Goal: Task Accomplishment & Management: Manage account settings

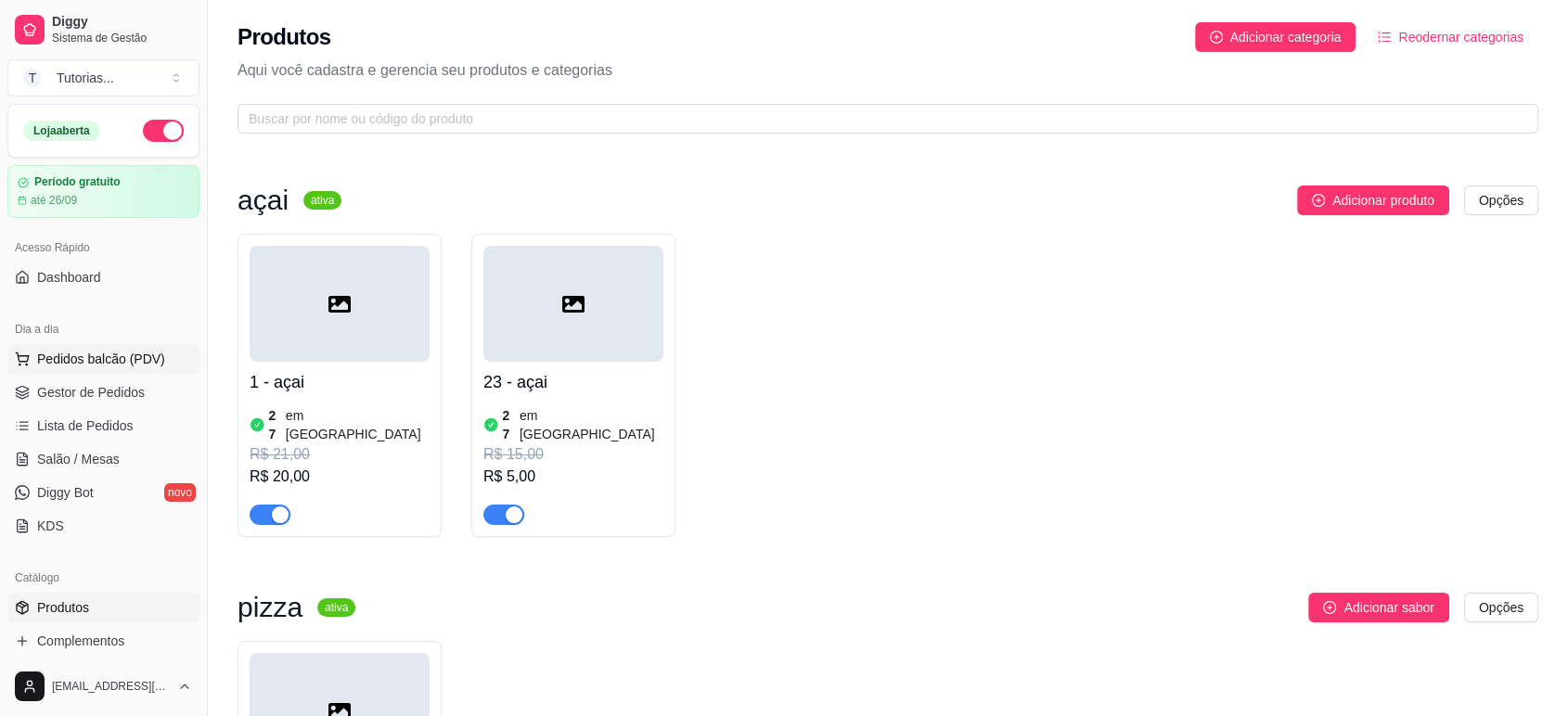
click at [102, 361] on span "Pedidos balcão (PDV)" at bounding box center [102, 358] width 128 height 18
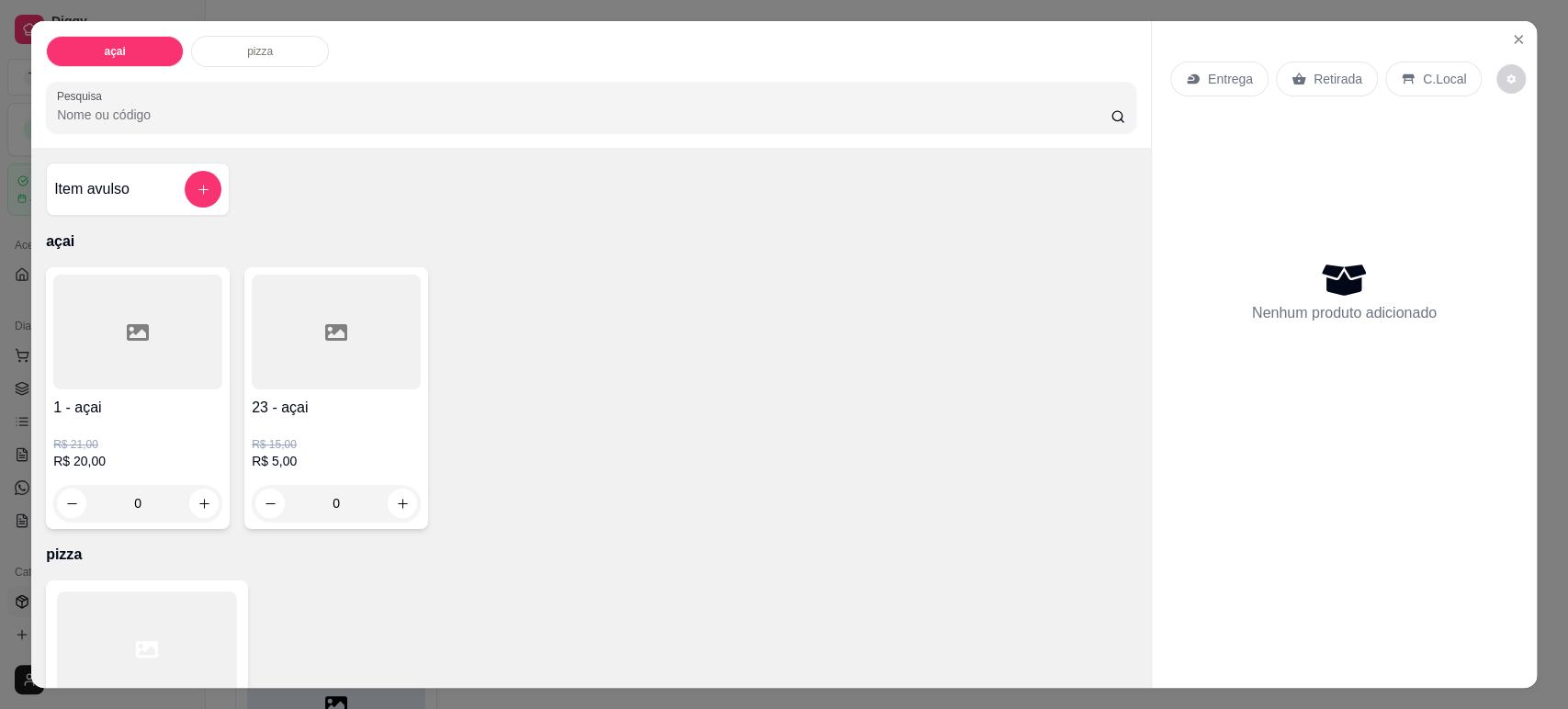
click at [191, 511] on div "0" at bounding box center [138, 503] width 169 height 37
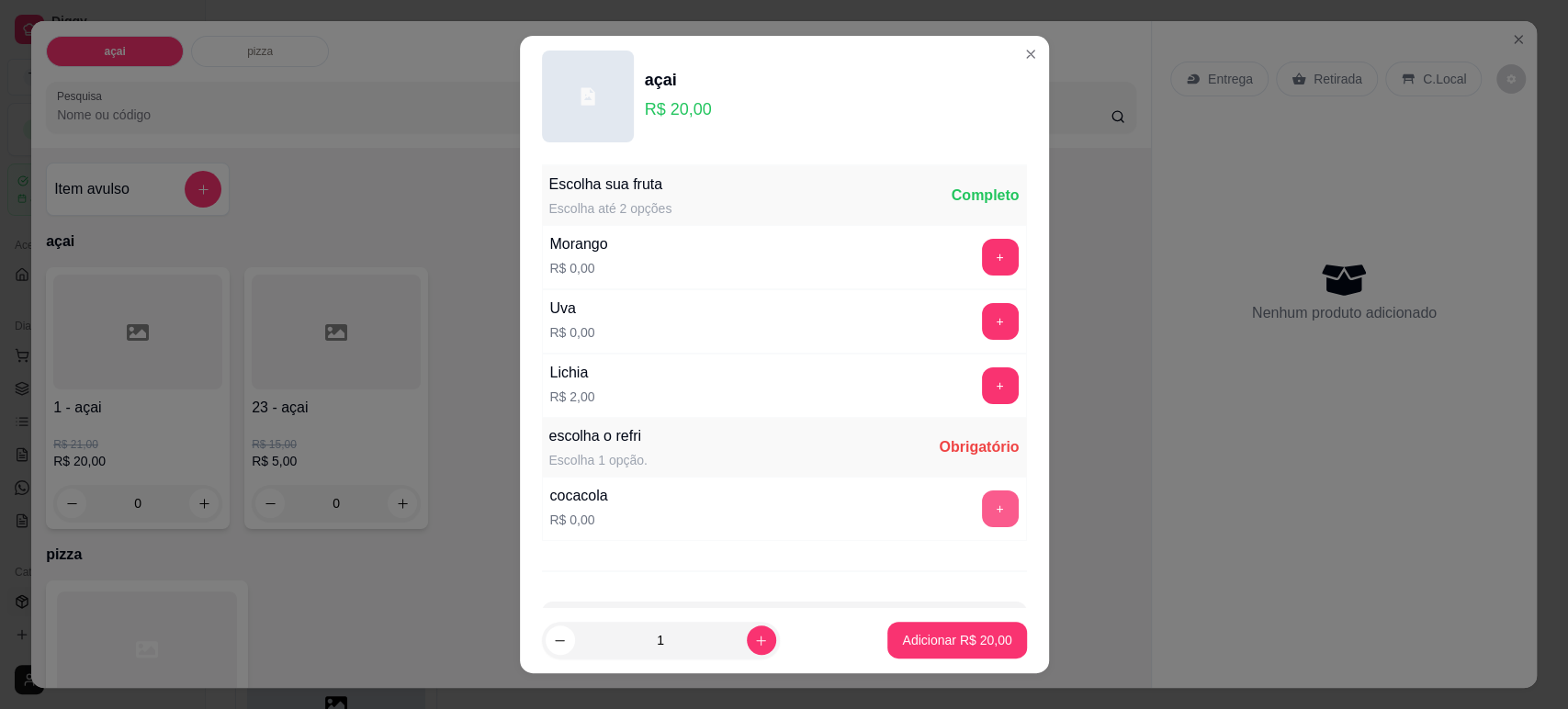
click at [982, 499] on button "+" at bounding box center [1000, 509] width 37 height 37
click at [982, 381] on button "+" at bounding box center [1000, 385] width 36 height 36
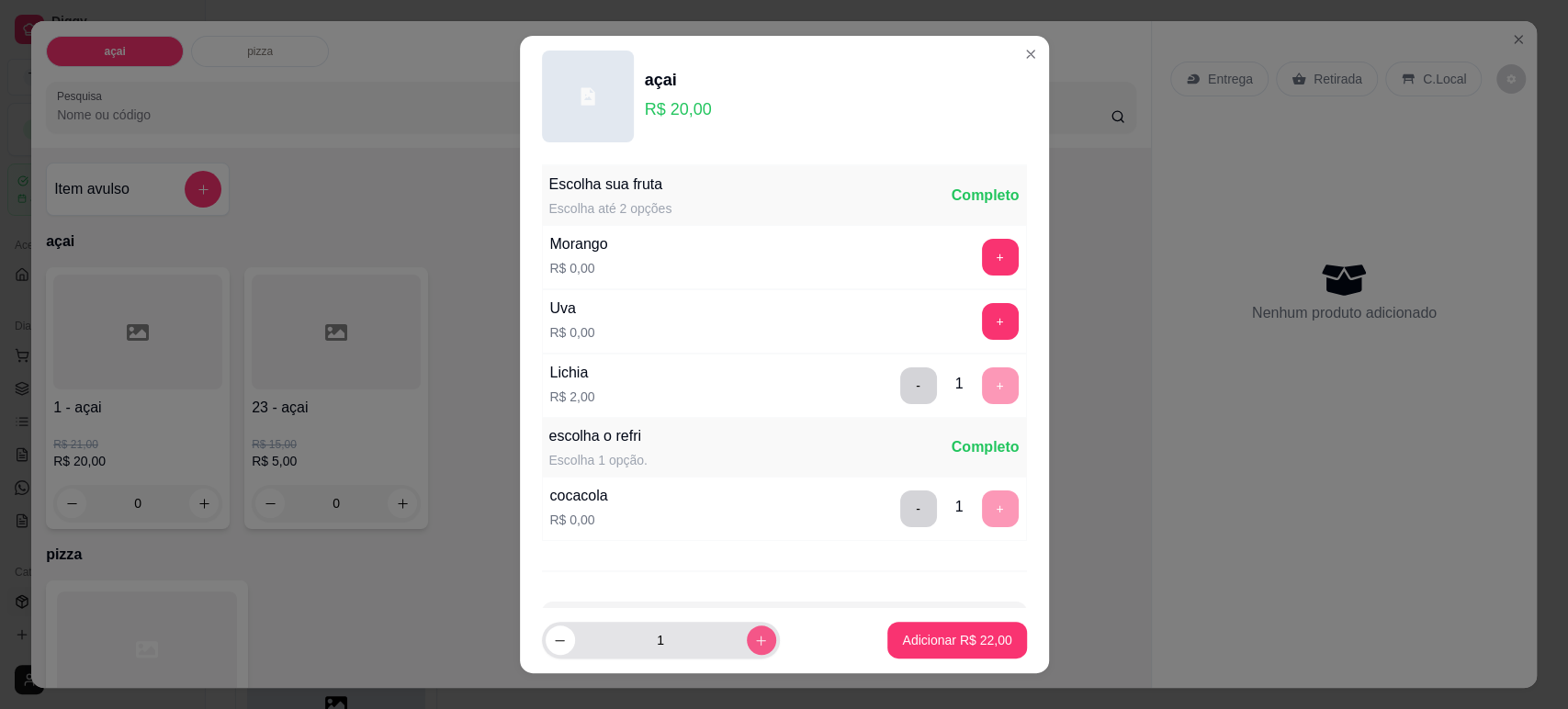
click at [749, 644] on button "increase-product-quantity" at bounding box center [761, 640] width 29 height 29
type input "2"
click at [887, 645] on button "Adicionar R$ 44,00" at bounding box center [956, 641] width 138 height 37
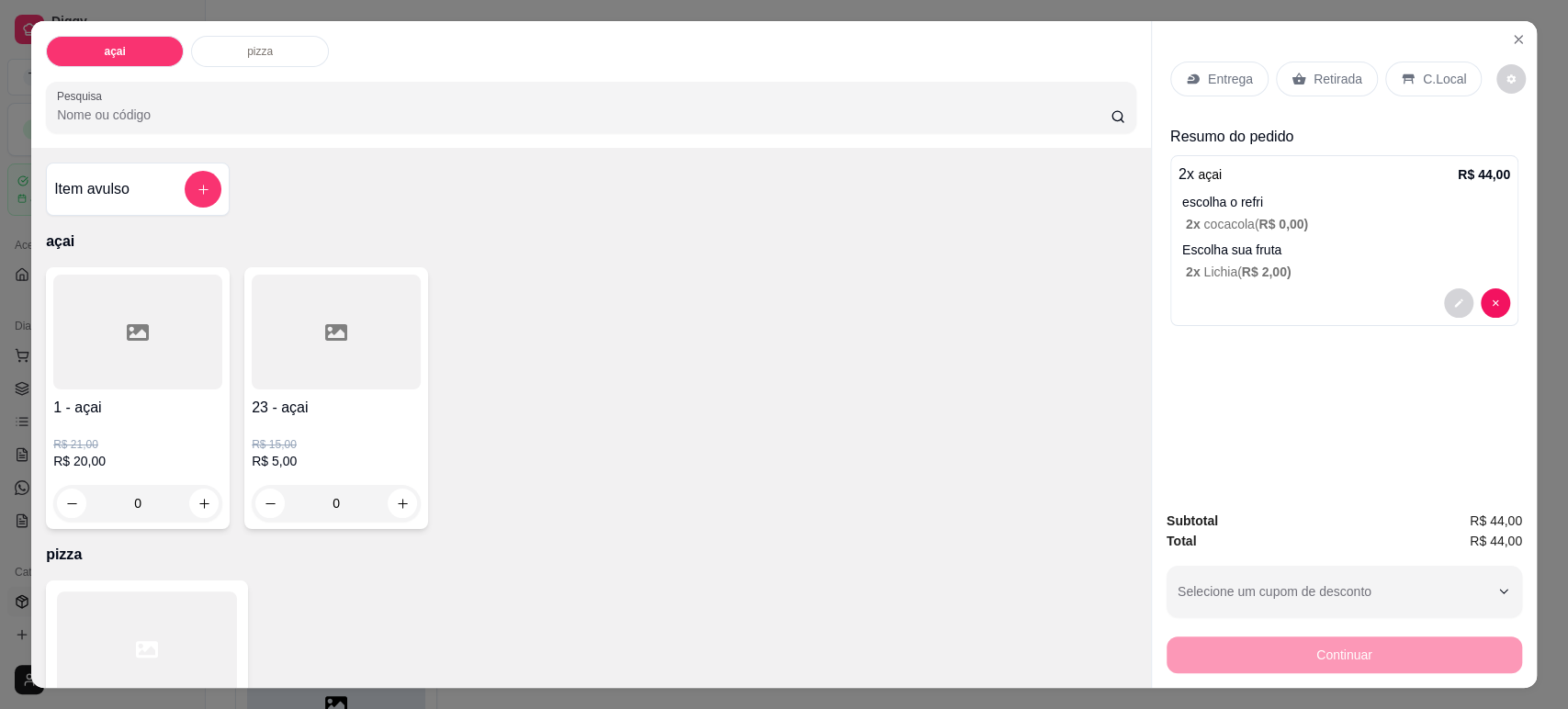
click at [1238, 101] on div "Entrega Retirada C.Local" at bounding box center [1344, 79] width 348 height 65
click at [1228, 91] on div "Entrega" at bounding box center [1220, 79] width 99 height 35
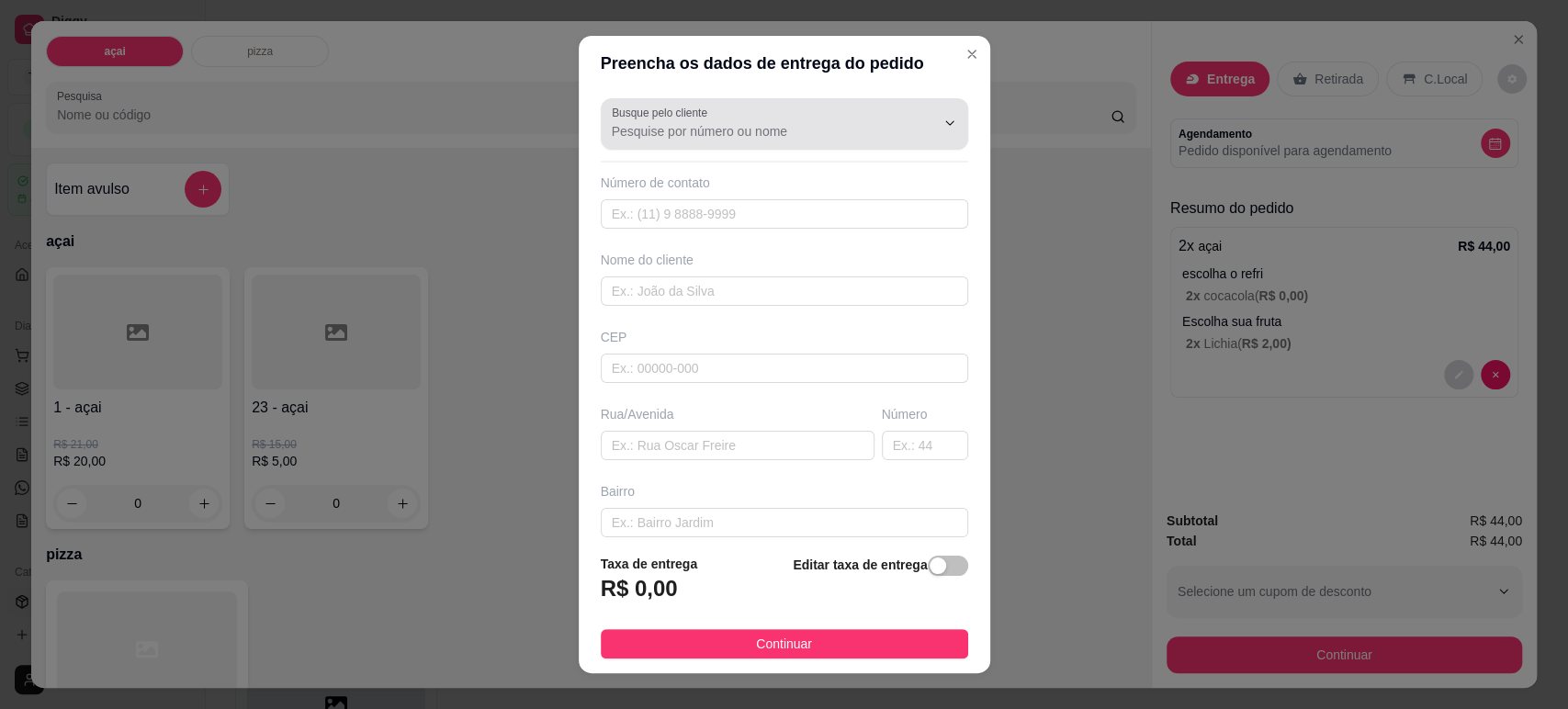
click at [748, 143] on div "Busque pelo cliente" at bounding box center [784, 124] width 367 height 51
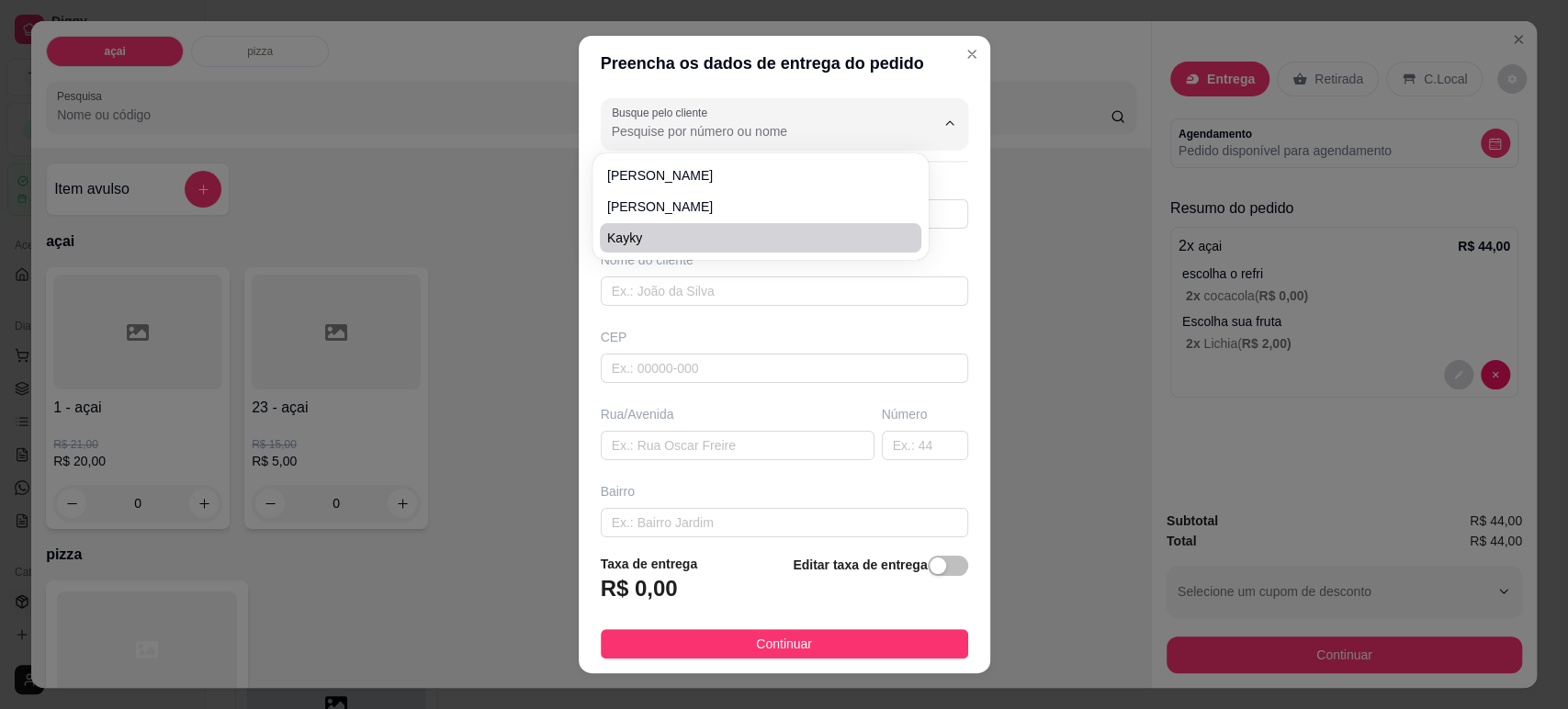
click at [675, 230] on span "Kayky" at bounding box center [751, 237] width 288 height 18
type input "Kayky"
type input "11996594113"
type input "Kayky"
type input "09310730"
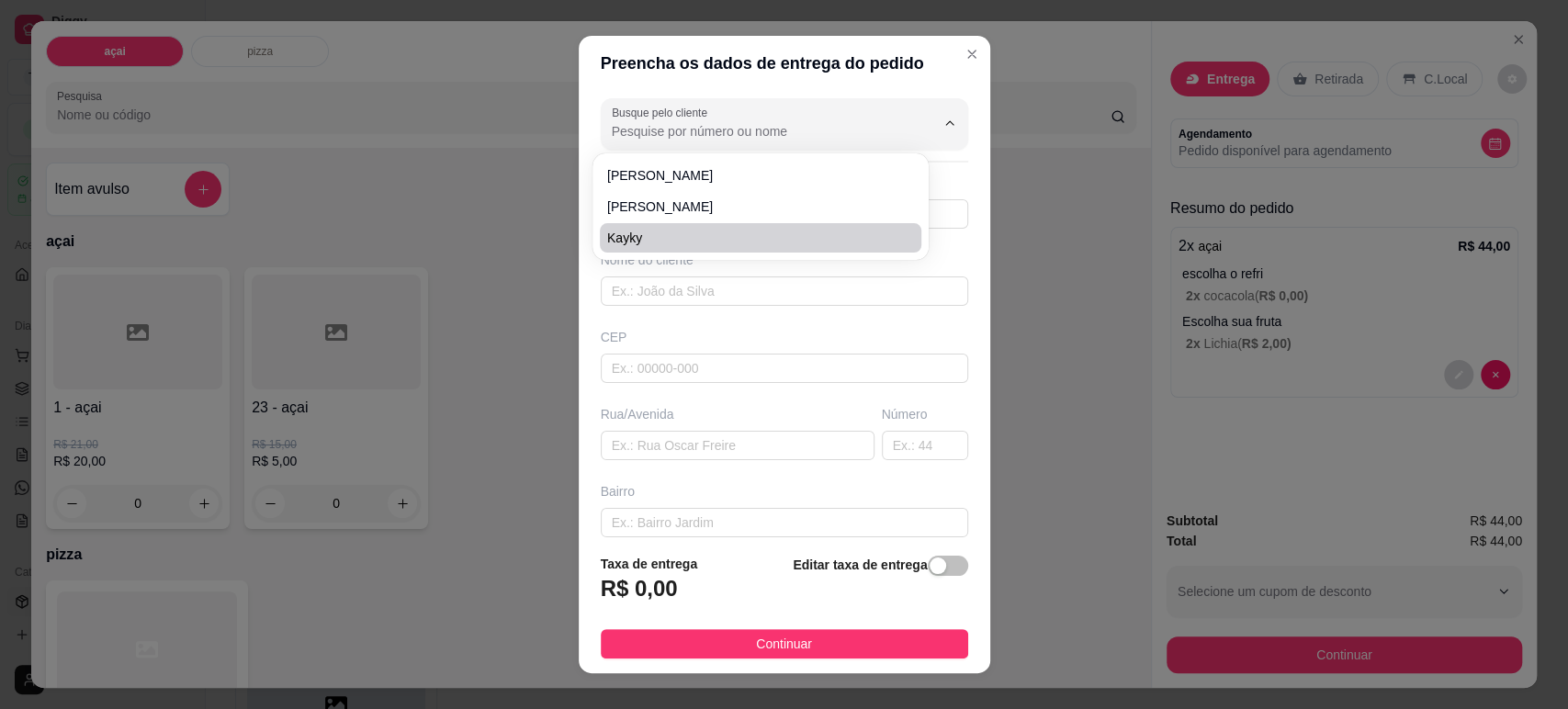
type input "[GEOGRAPHIC_DATA]"
type input "29"
type input "Vila Bocaina"
type input "Mauá"
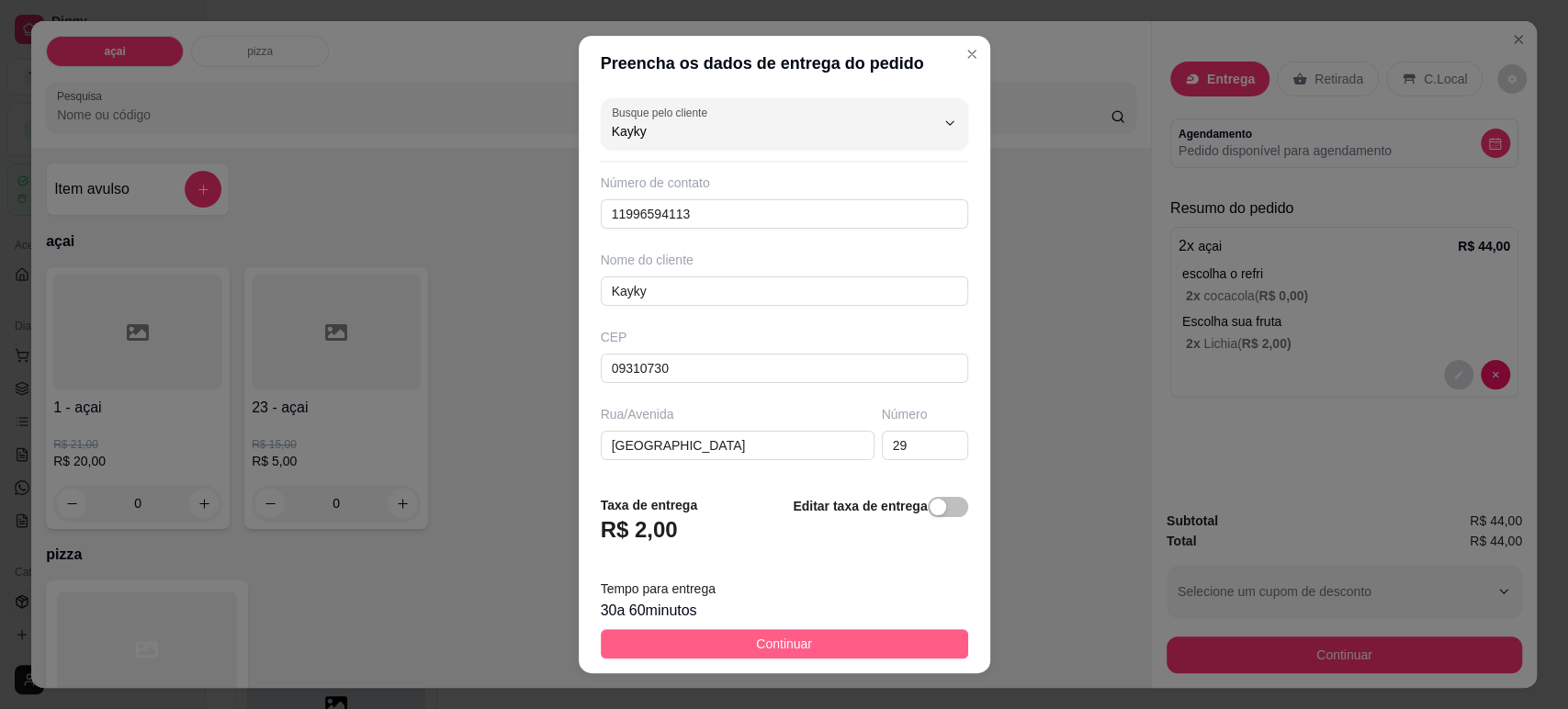
click at [825, 648] on button "Continuar" at bounding box center [784, 644] width 367 height 29
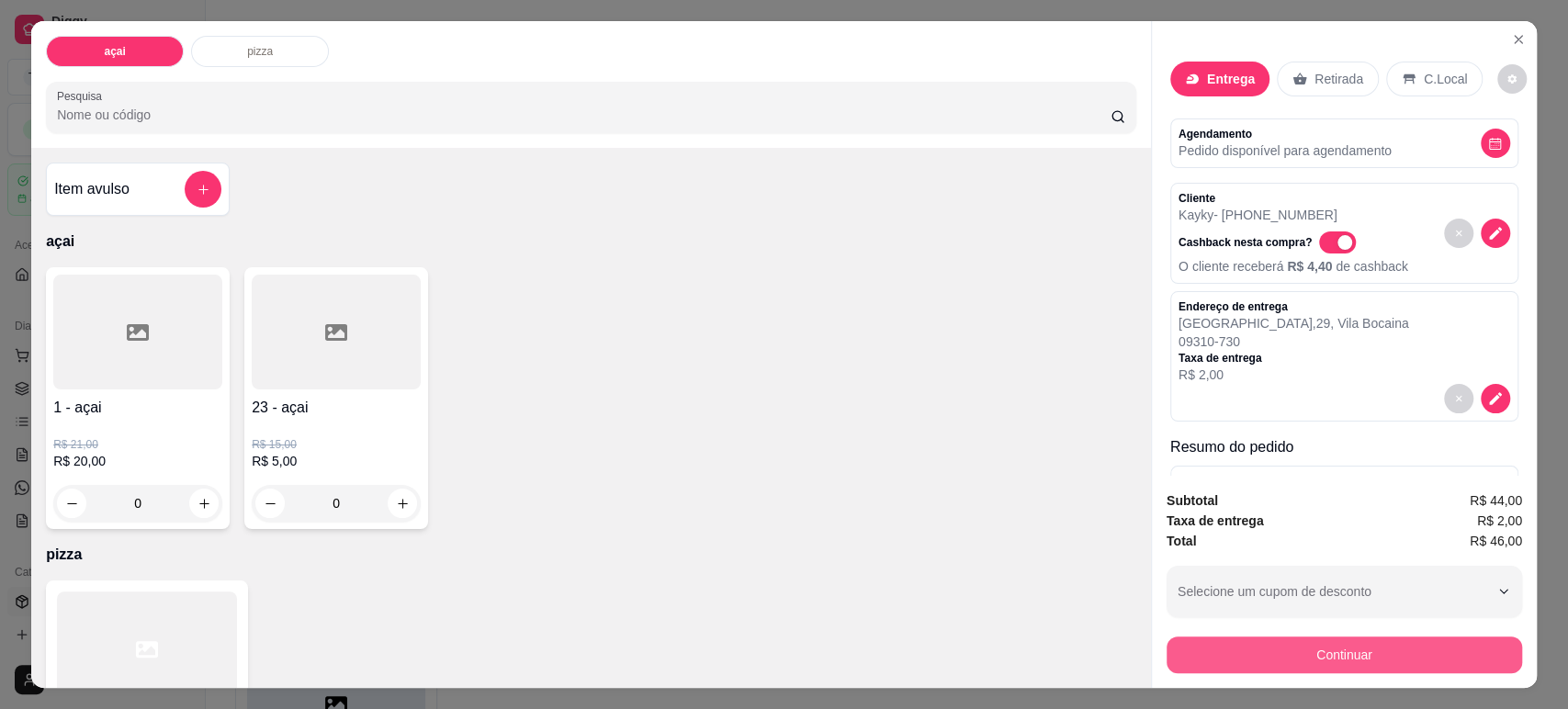
click at [1258, 656] on button "Continuar" at bounding box center [1344, 655] width 356 height 37
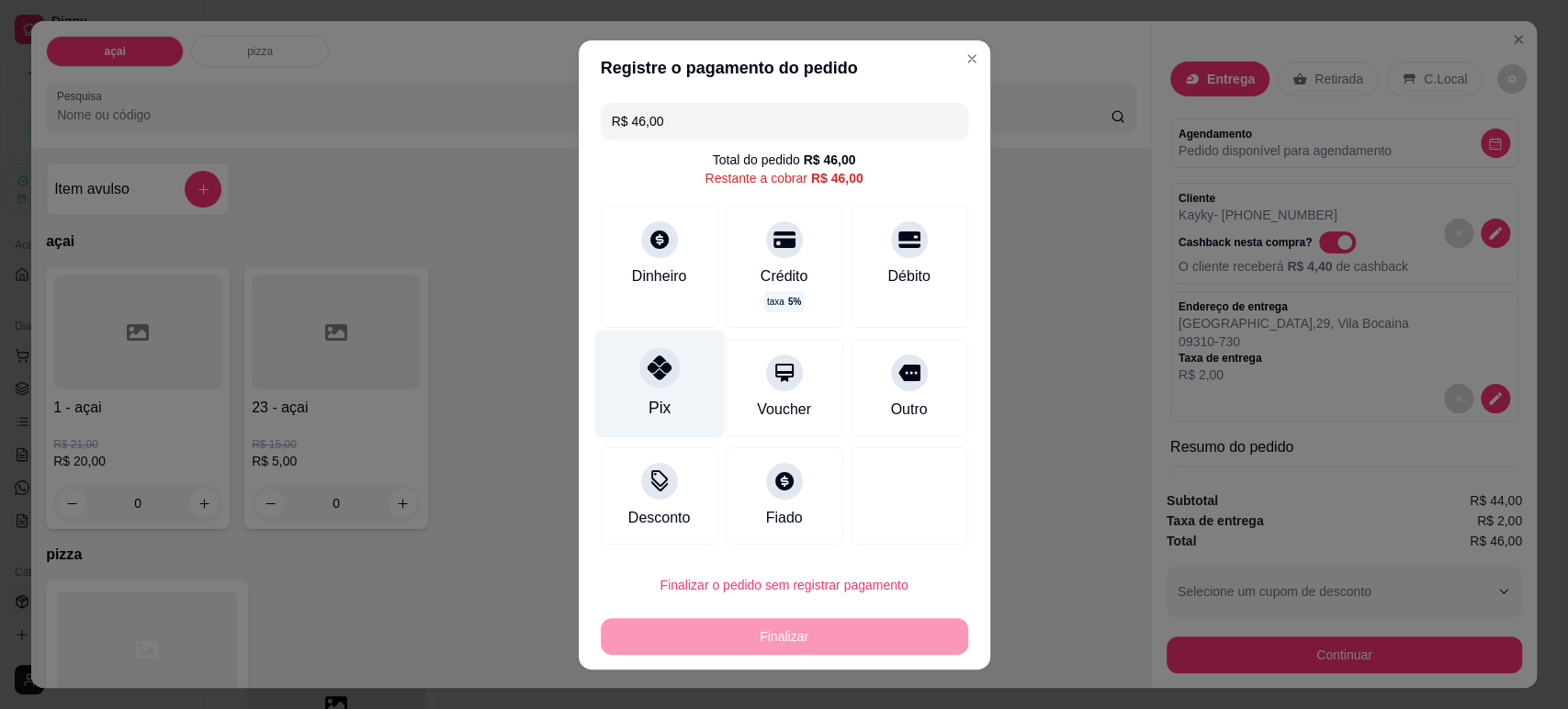
click at [601, 407] on div "Pix" at bounding box center [658, 383] width 130 height 107
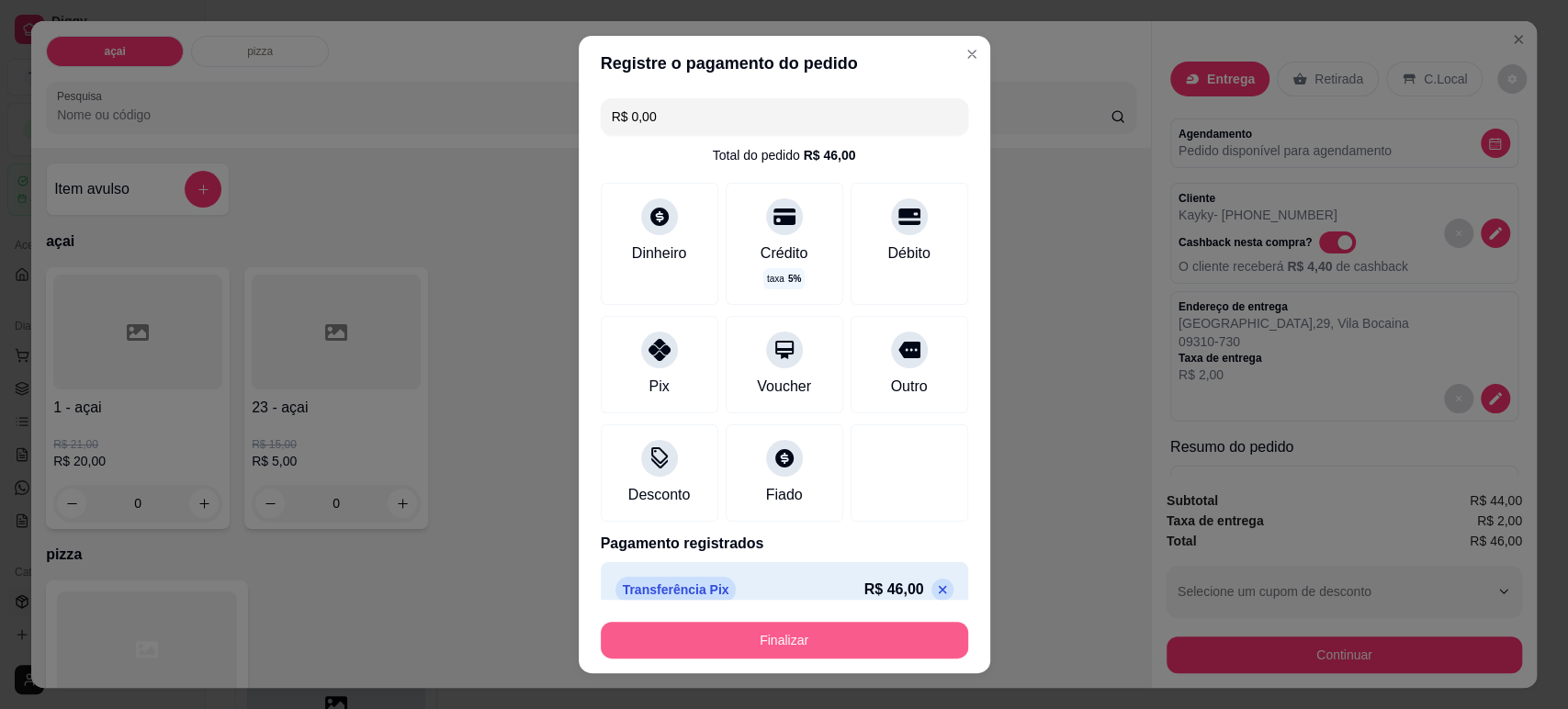
click at [758, 630] on button "Finalizar" at bounding box center [784, 641] width 367 height 37
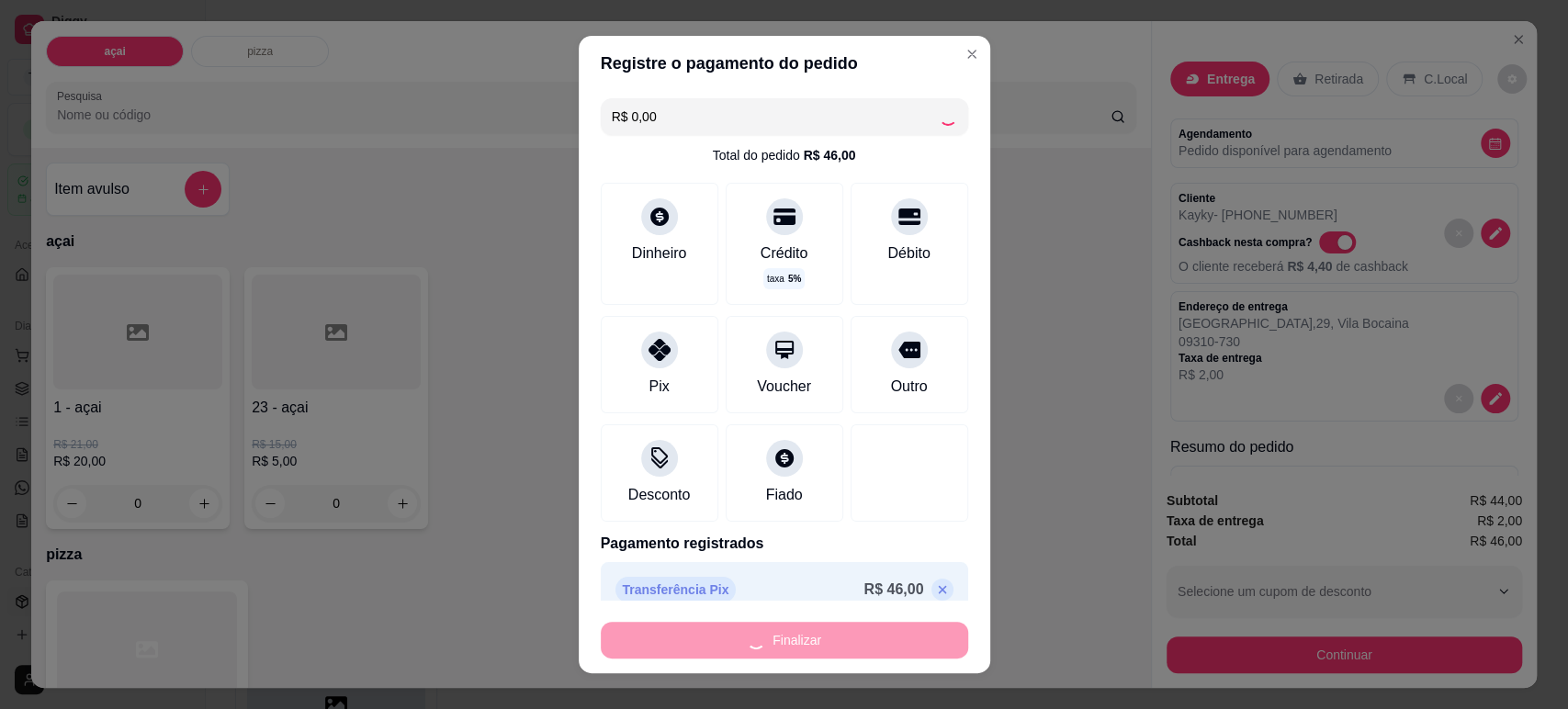
type input "-R$ 46,00"
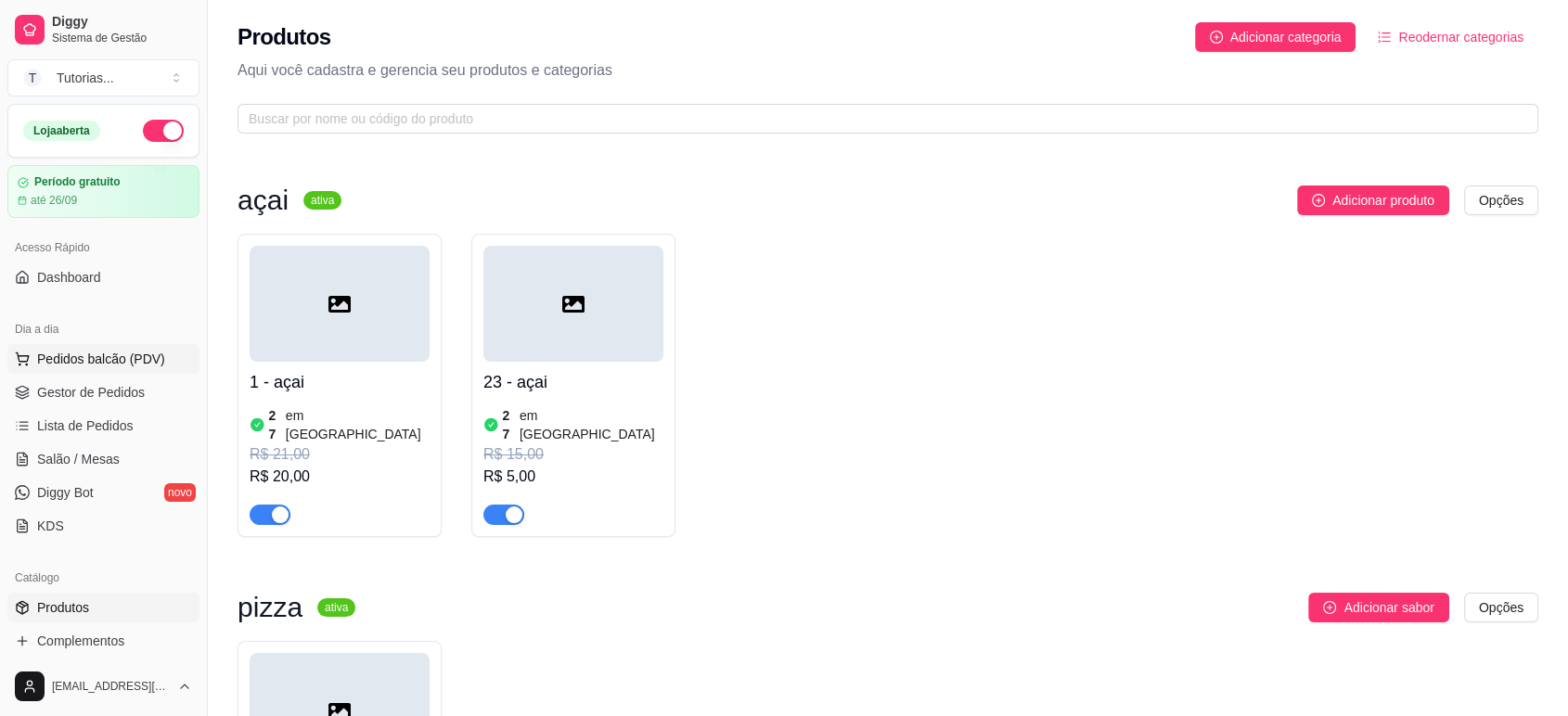
click at [106, 365] on span "Pedidos balcão (PDV)" at bounding box center [102, 358] width 128 height 18
click at [67, 277] on span "Dashboard" at bounding box center [69, 277] width 64 height 18
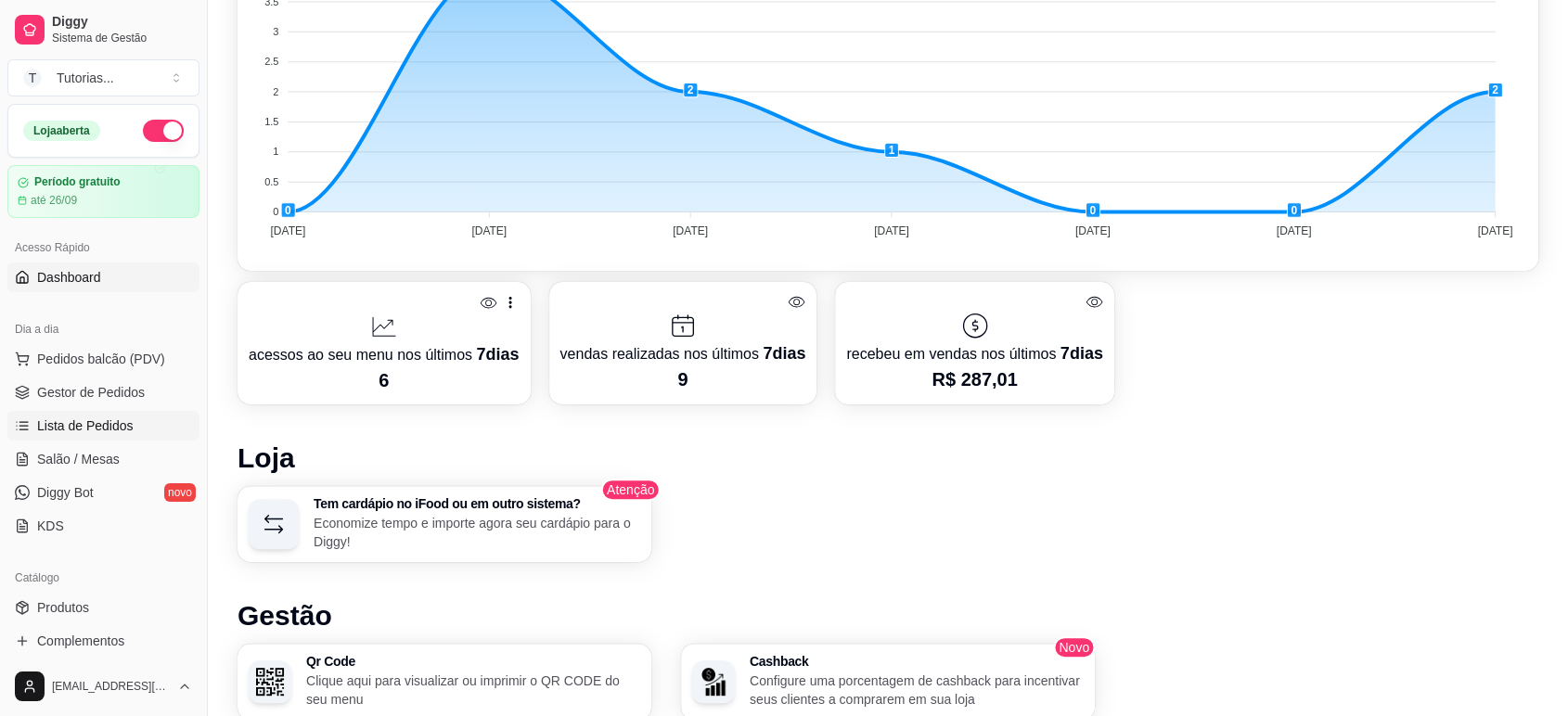
click at [103, 414] on link "Lista de Pedidos" at bounding box center [104, 426] width 192 height 30
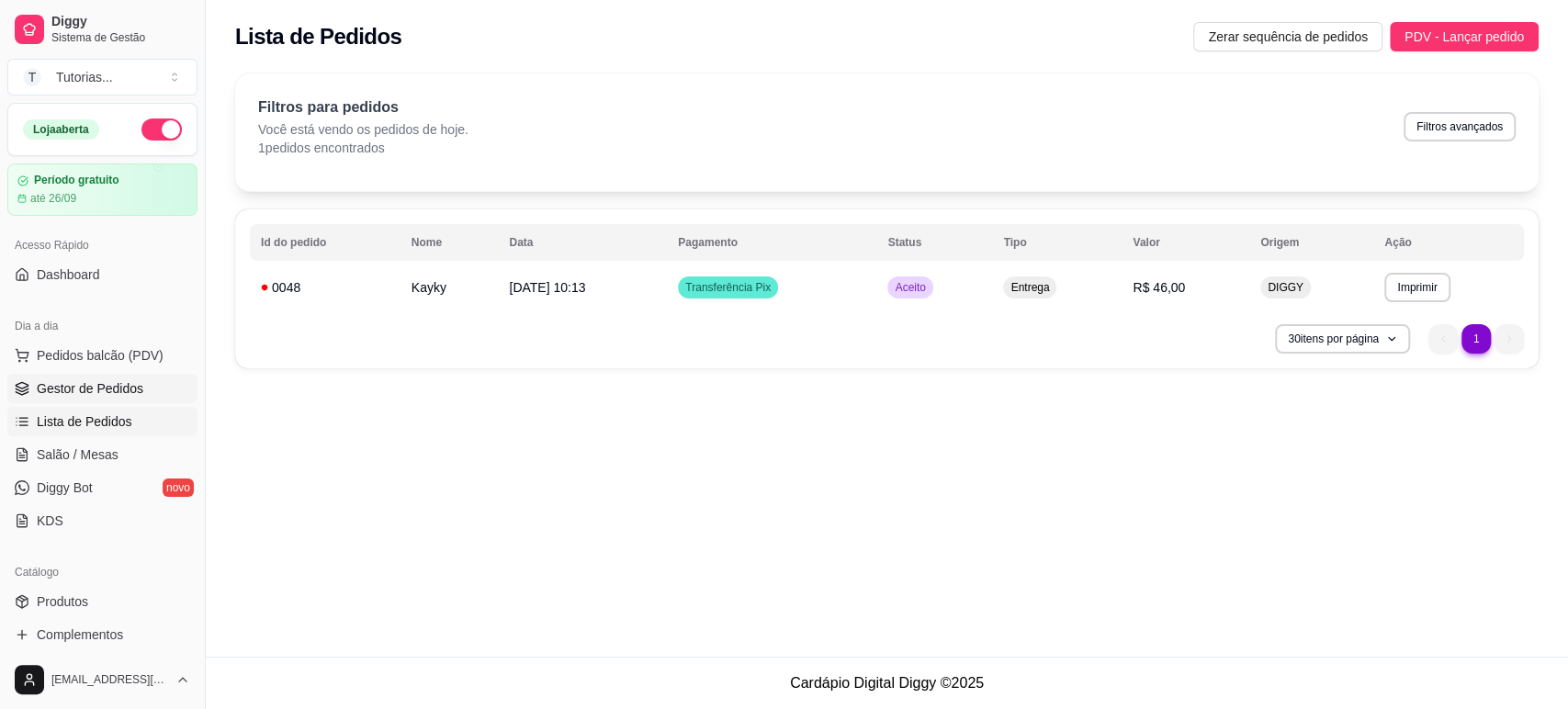
click at [117, 393] on span "Gestor de Pedidos" at bounding box center [90, 388] width 106 height 18
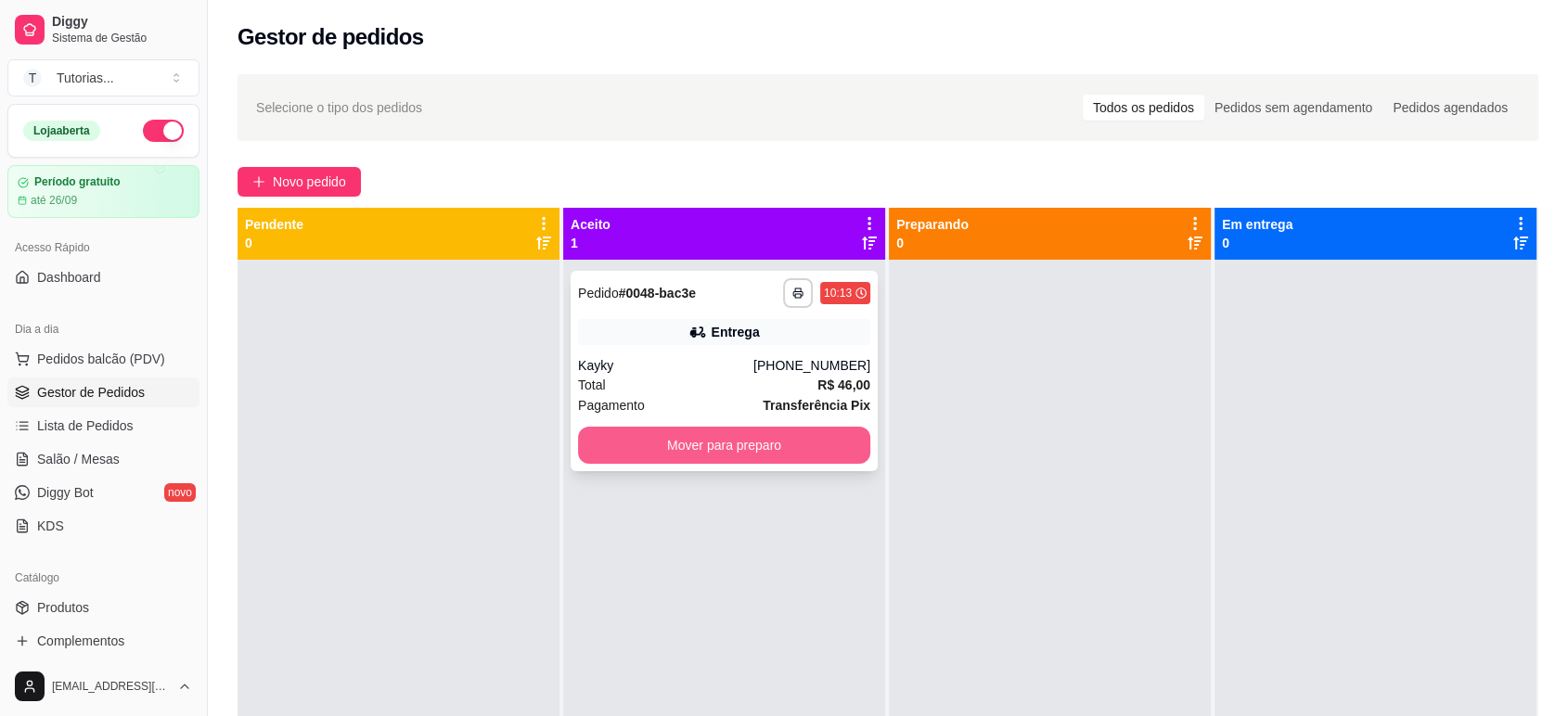
click at [742, 438] on button "Mover para preparo" at bounding box center [724, 445] width 292 height 37
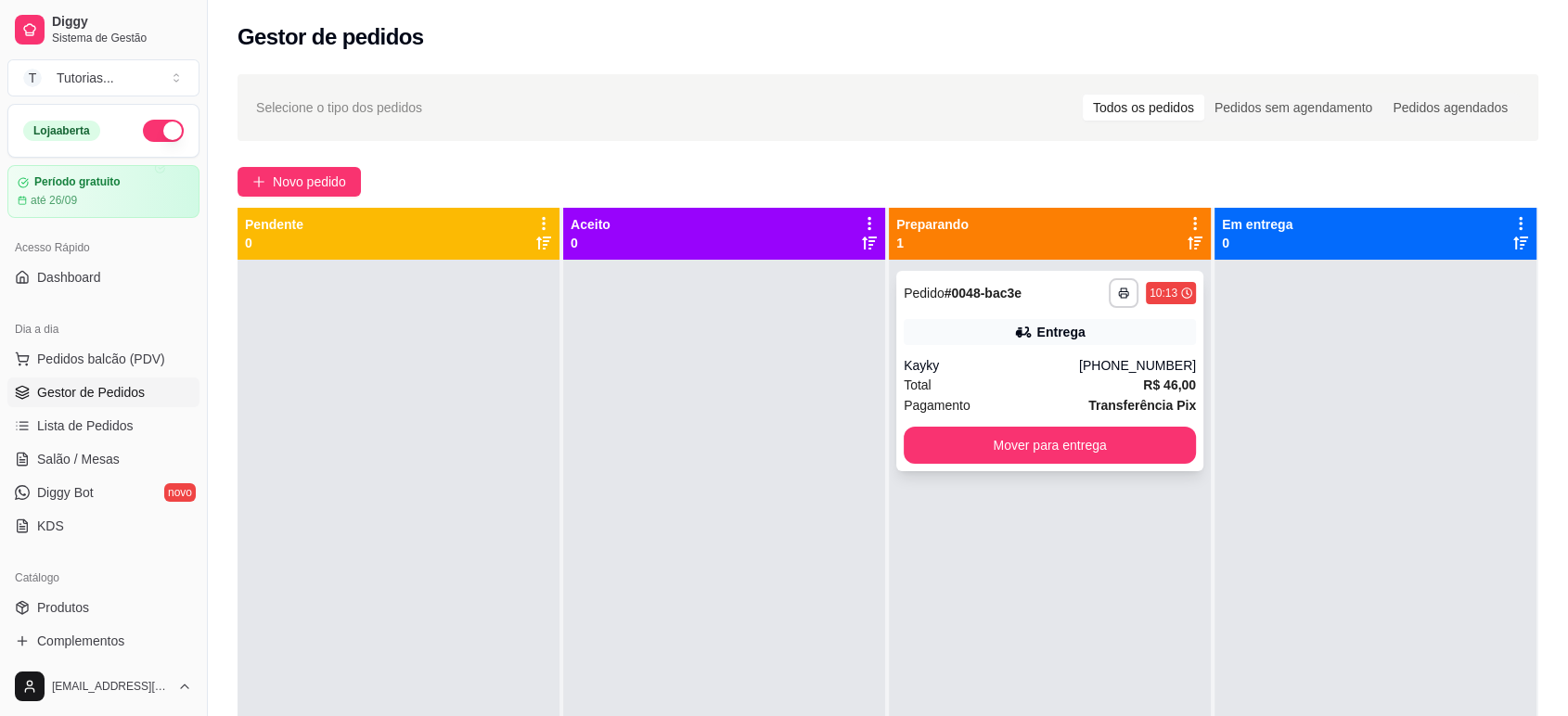
click at [969, 355] on div "**********" at bounding box center [1049, 371] width 307 height 200
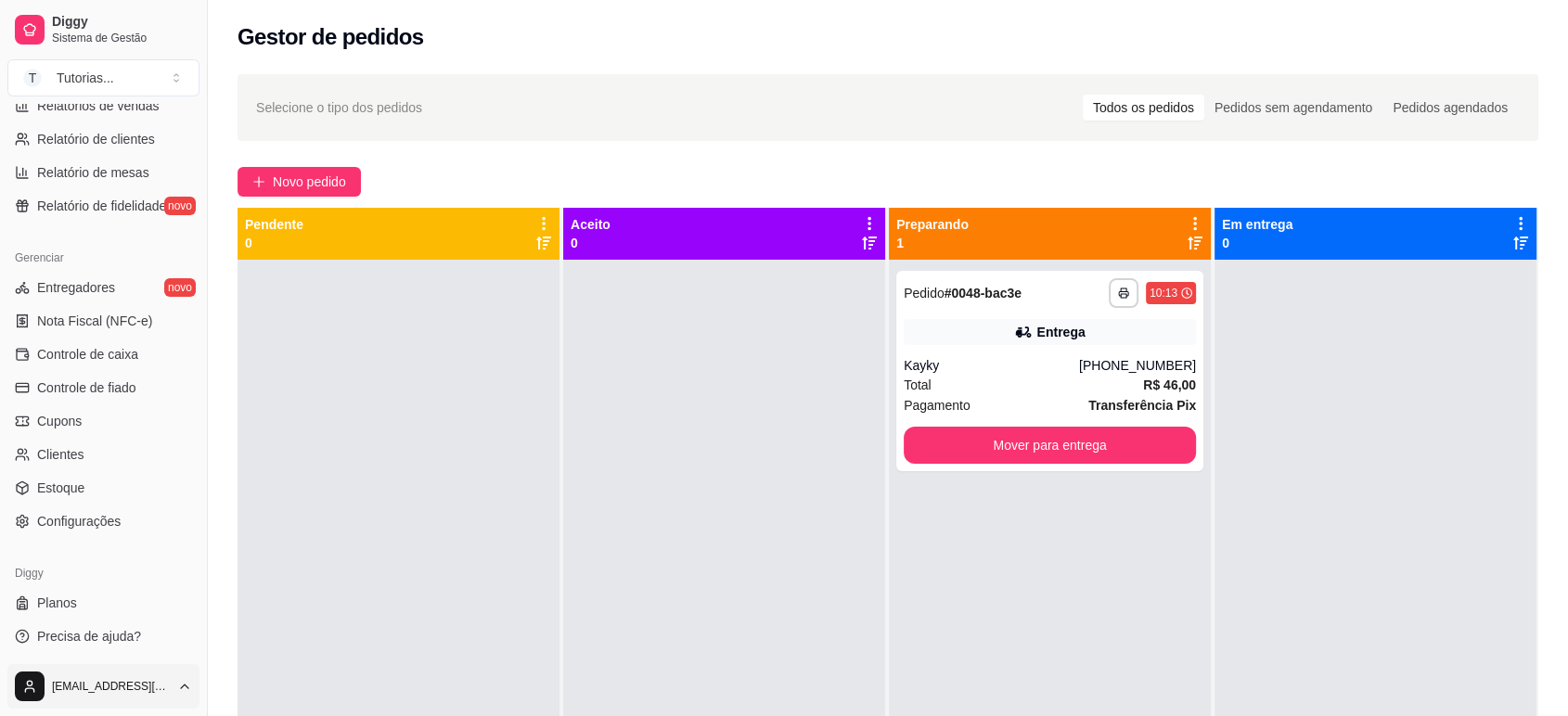
click at [163, 699] on html "**********" at bounding box center [784, 358] width 1568 height 716
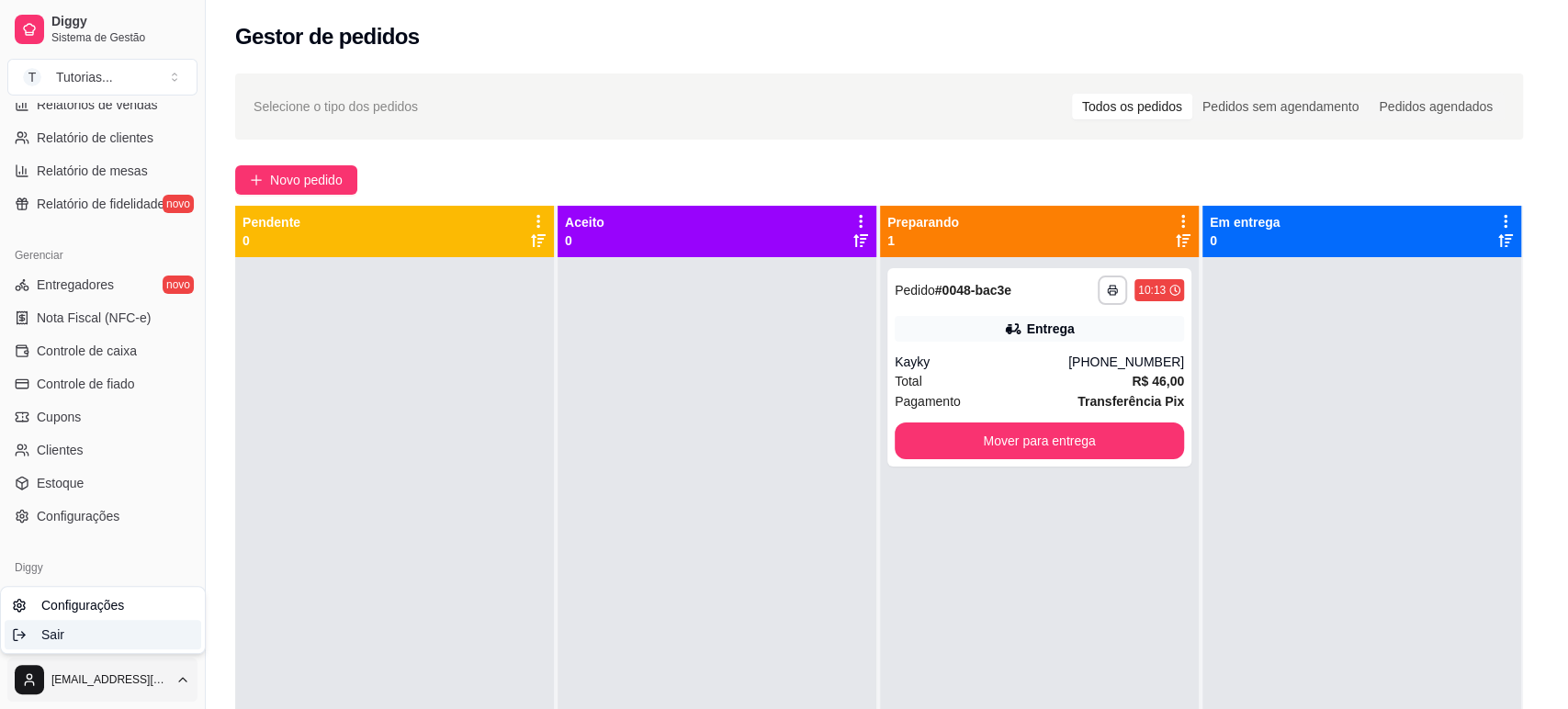
click at [139, 645] on div "Sair" at bounding box center [102, 635] width 196 height 29
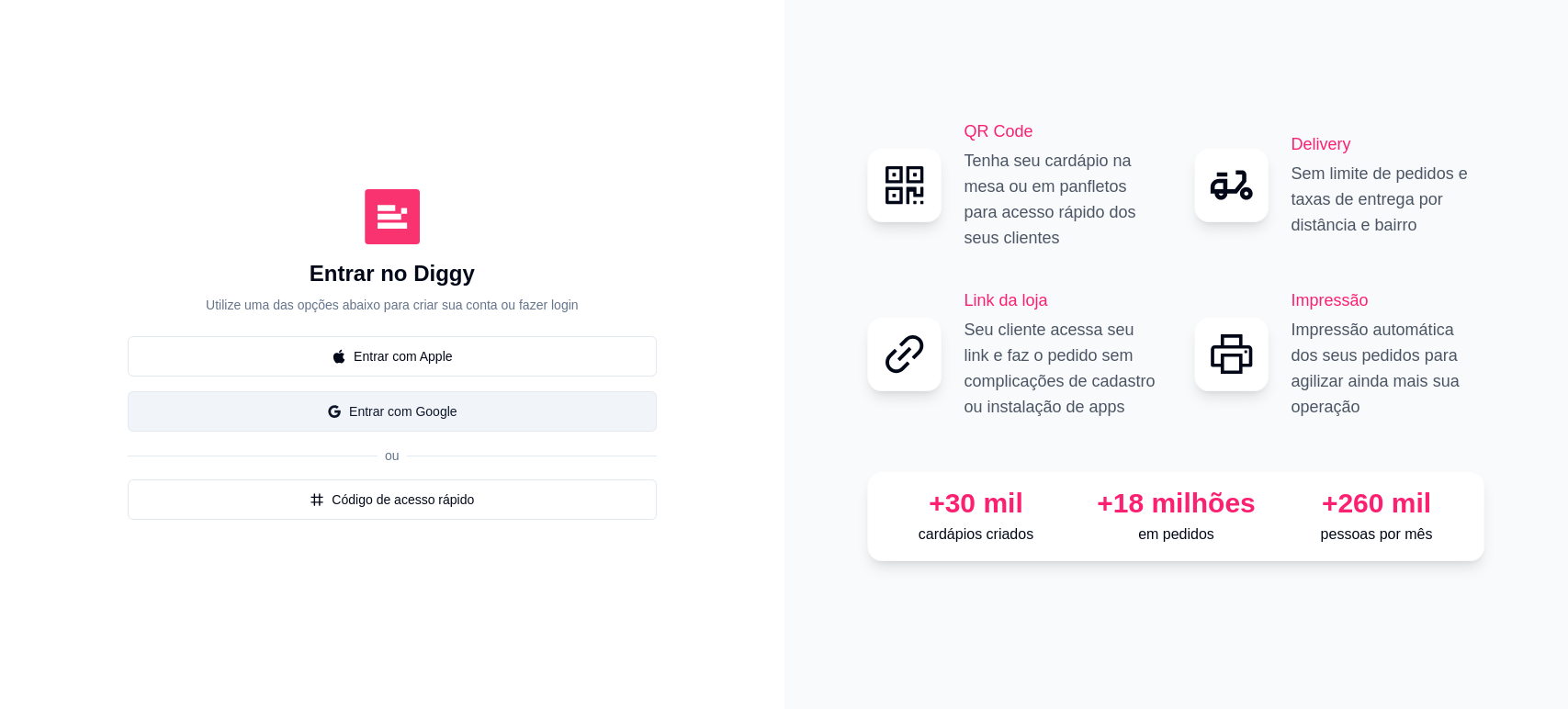
click at [398, 408] on button "Entrar com Google" at bounding box center [393, 411] width 529 height 41
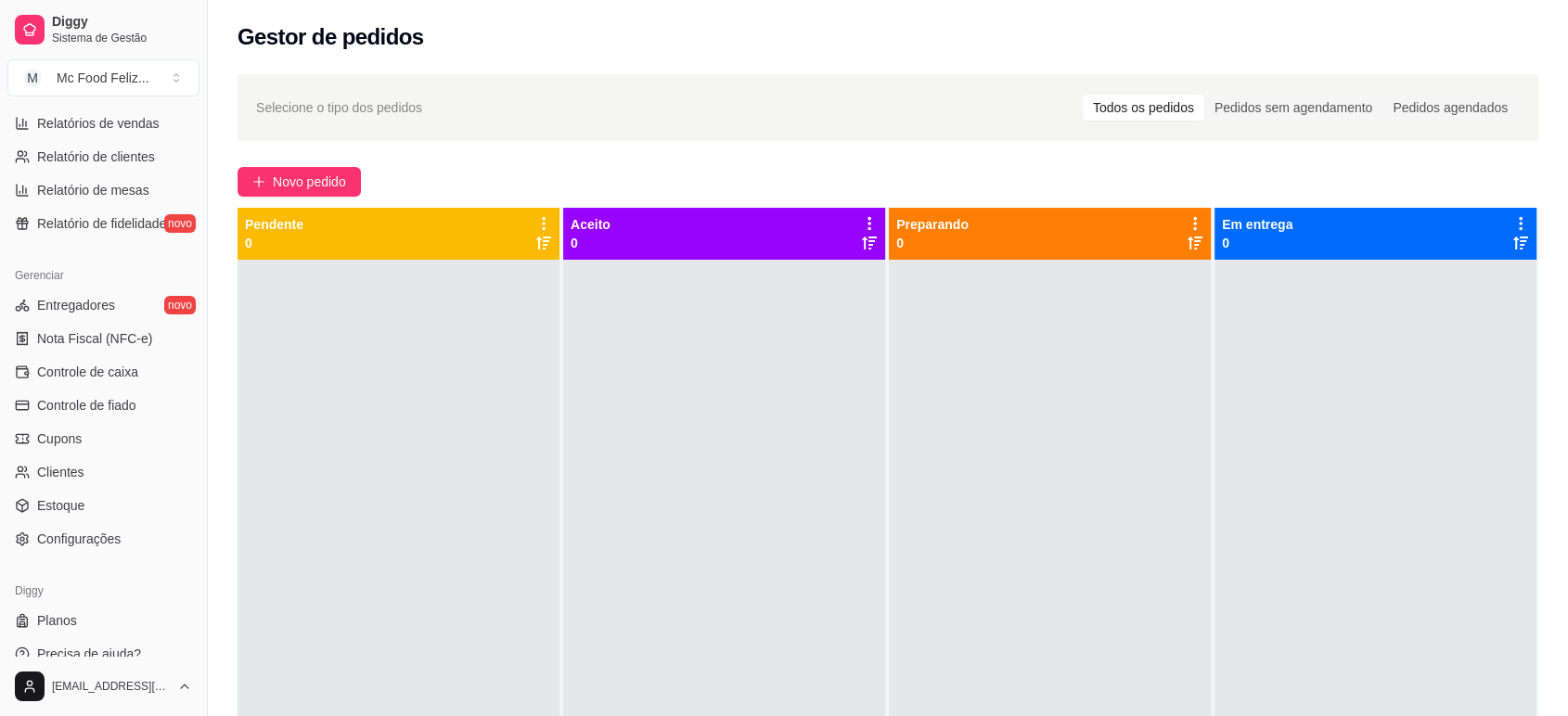
scroll to position [617, 0]
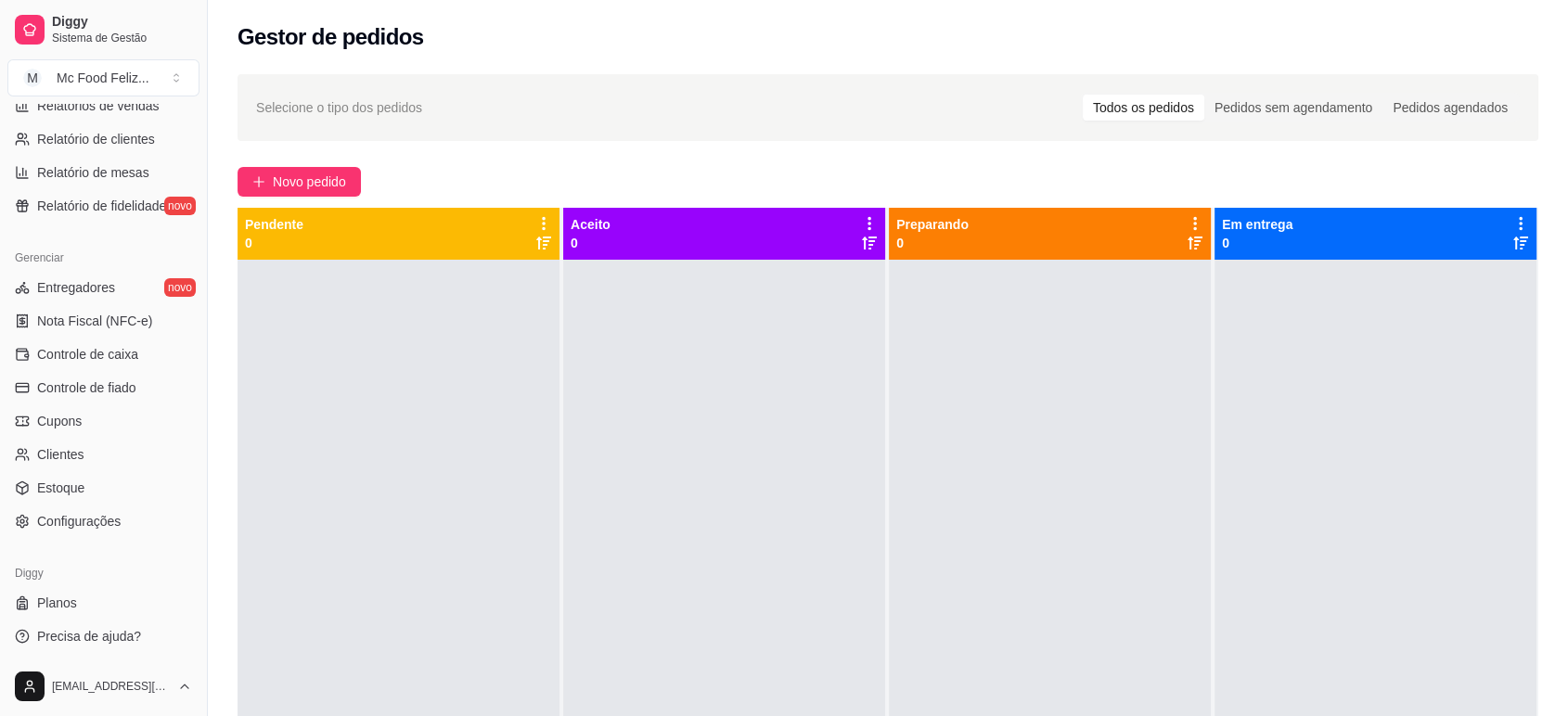
click at [151, 541] on div "Gerenciar Entregadores novo Nota Fiscal (NFC-e) Controle de caixa Controle de f…" at bounding box center [104, 389] width 207 height 308
click at [142, 530] on link "Configurações" at bounding box center [104, 521] width 192 height 30
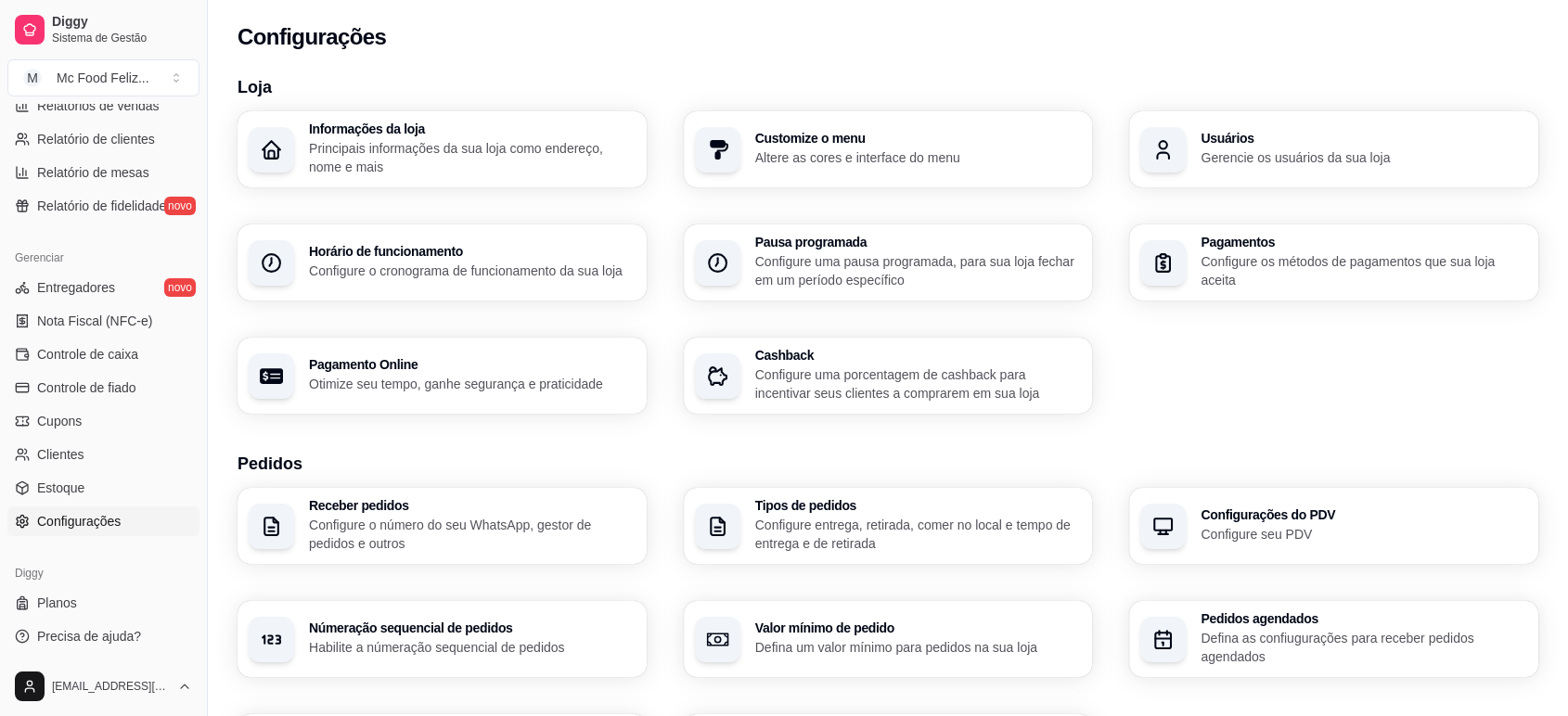
scroll to position [128, 0]
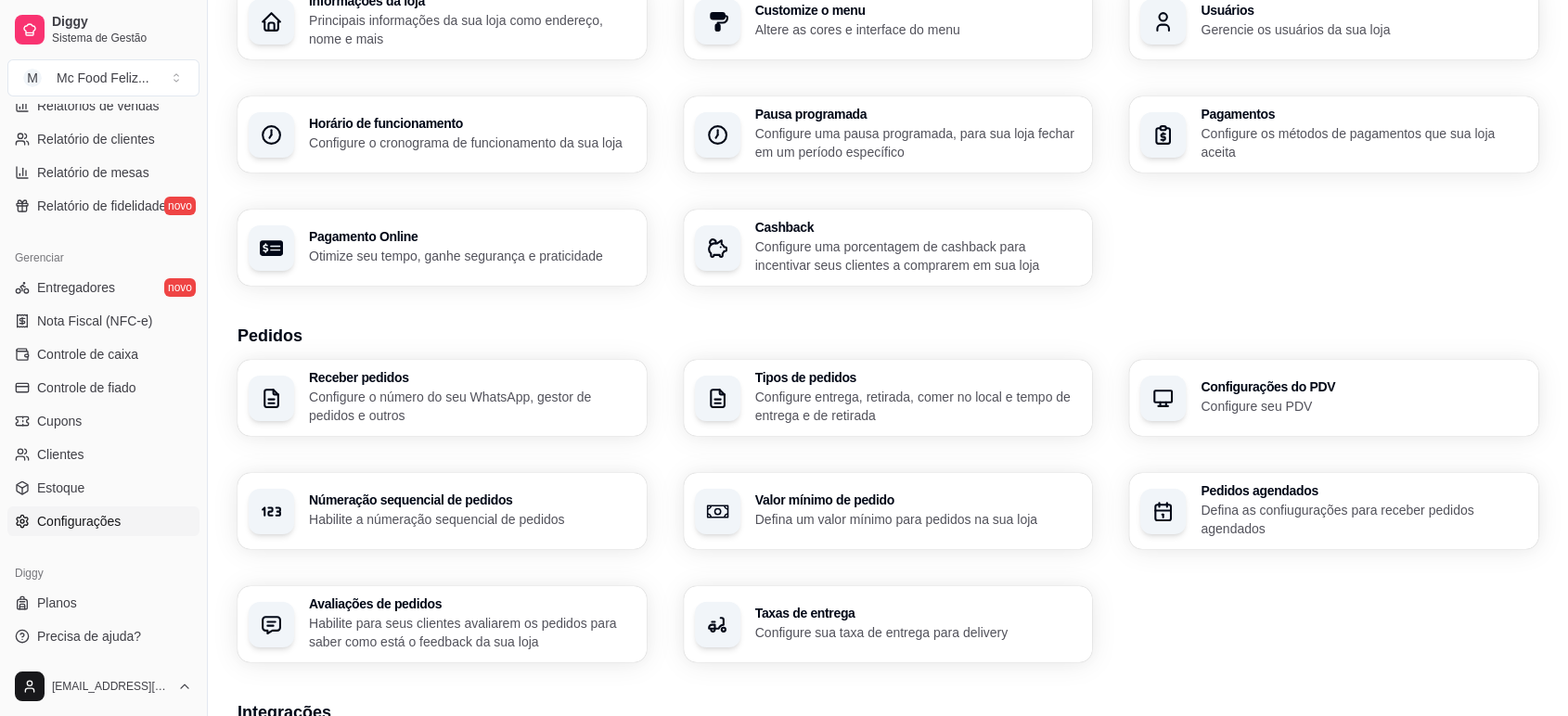
click at [1012, 593] on div "Taxas de entrega Configure sua taxa de entrega para delivery" at bounding box center [888, 624] width 409 height 76
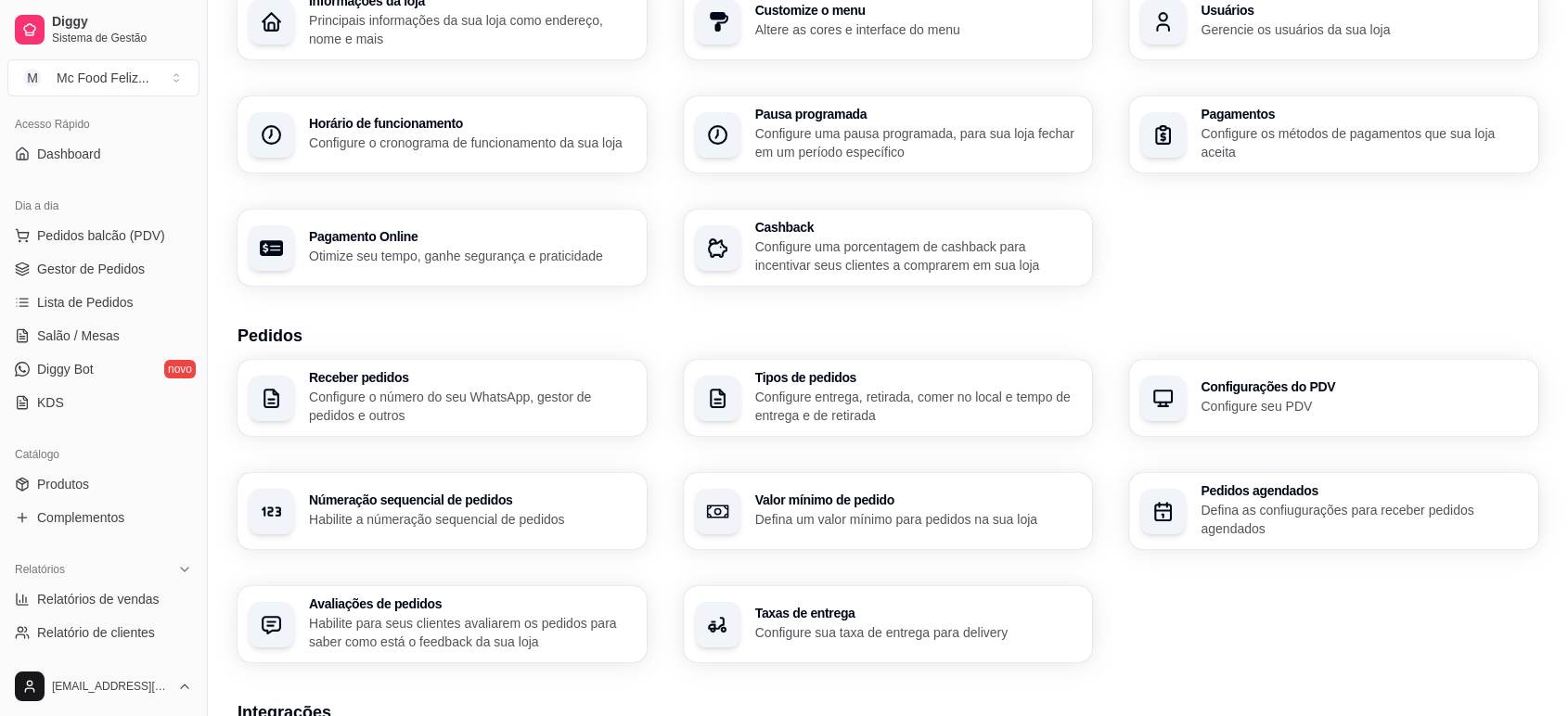
scroll to position [0, 0]
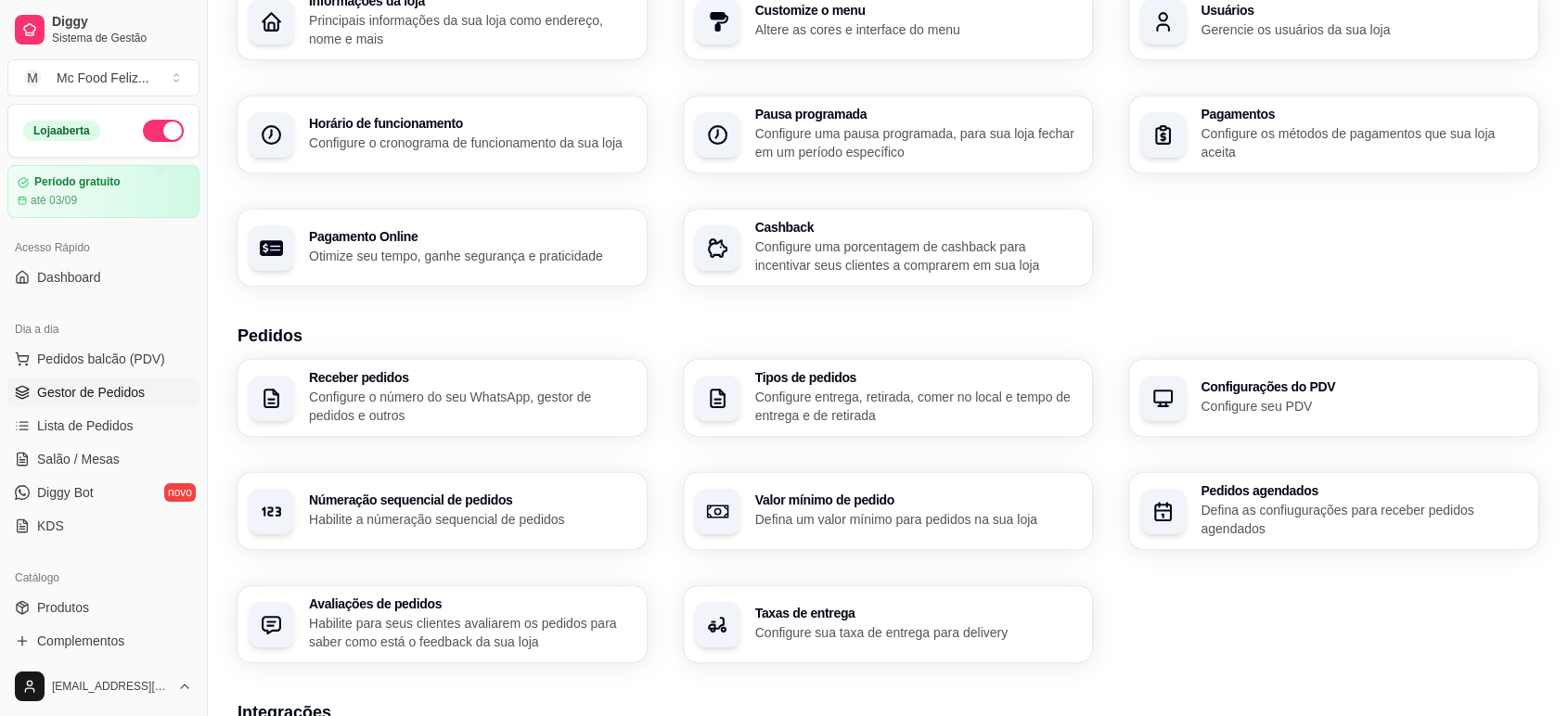
click at [104, 388] on span "Gestor de Pedidos" at bounding box center [91, 392] width 107 height 18
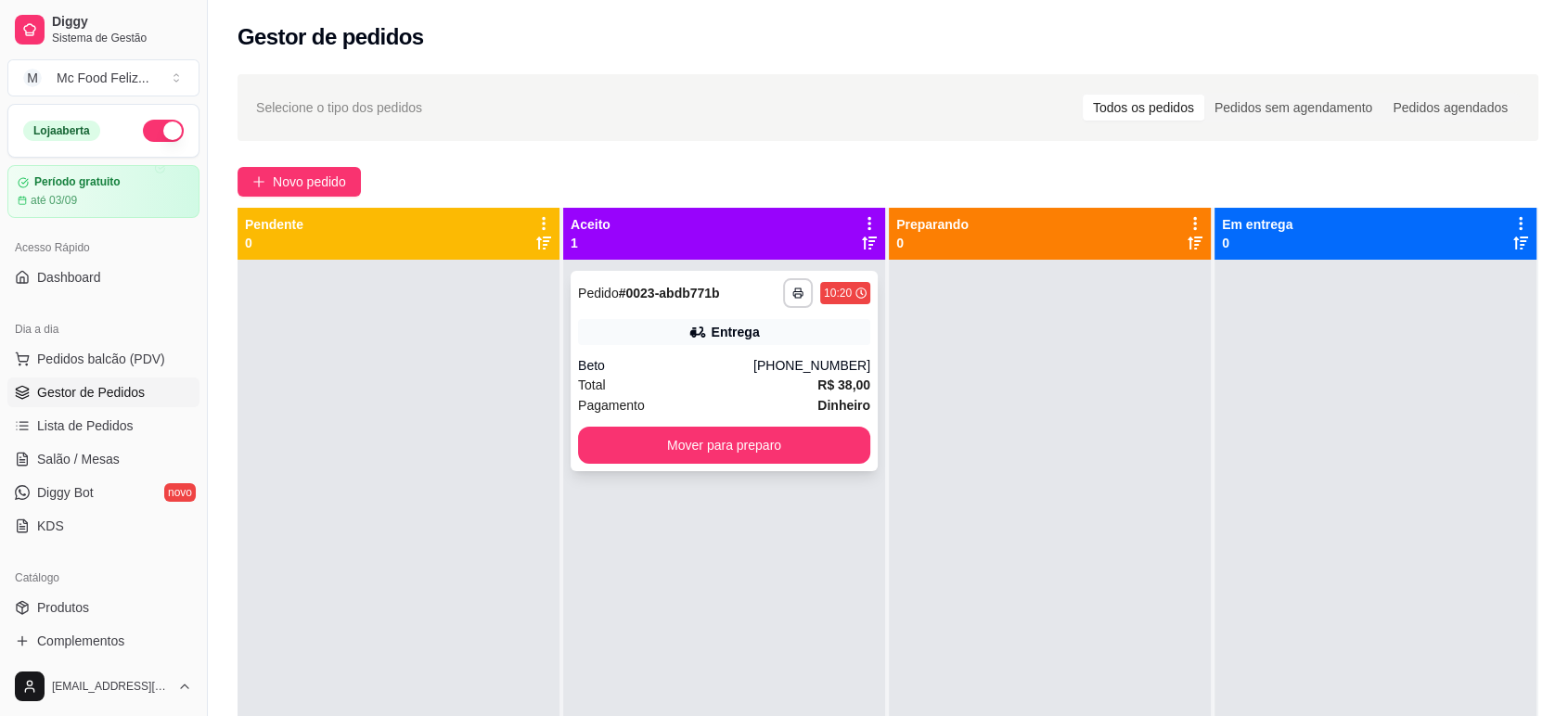
click at [697, 333] on icon at bounding box center [697, 333] width 13 height 12
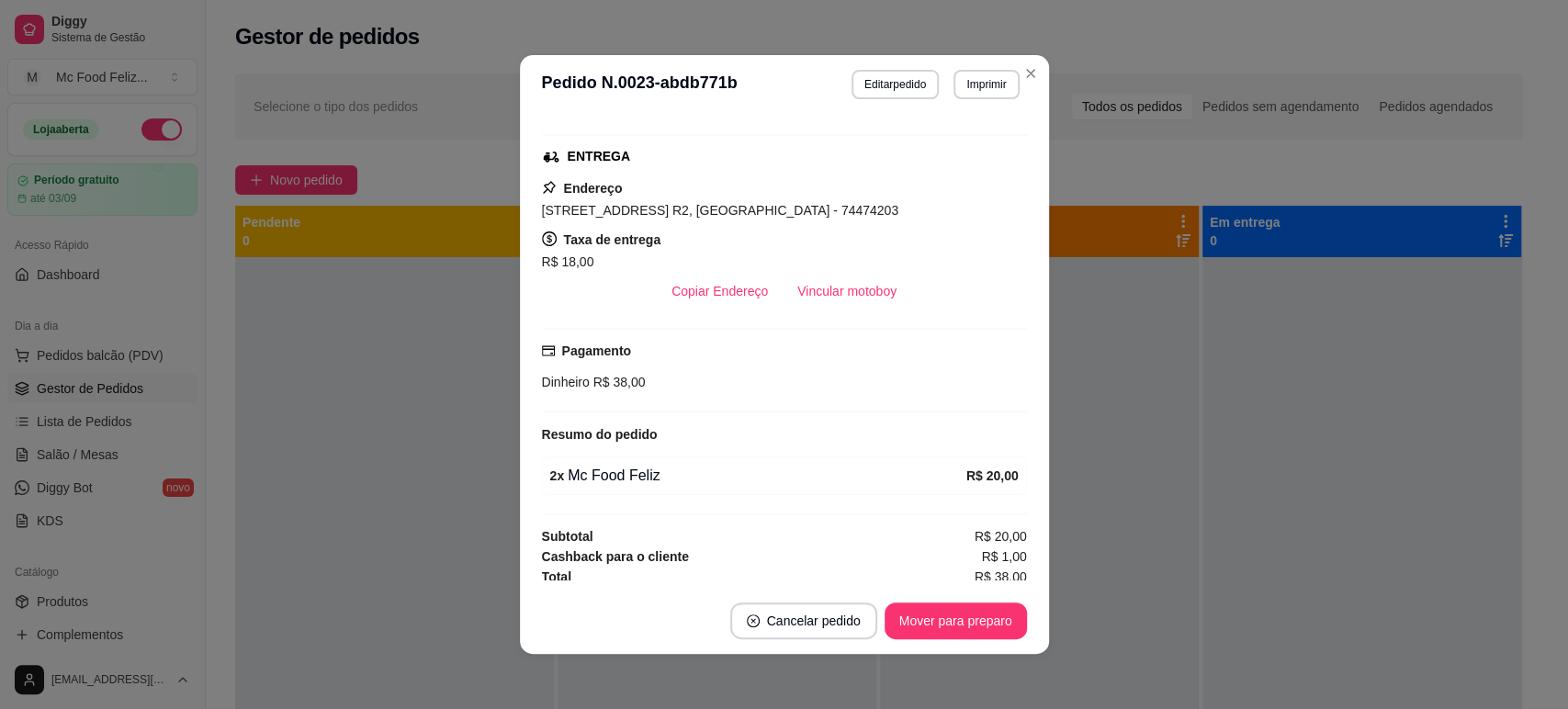
scroll to position [272, 0]
click at [1028, 98] on header "**********" at bounding box center [784, 84] width 529 height 59
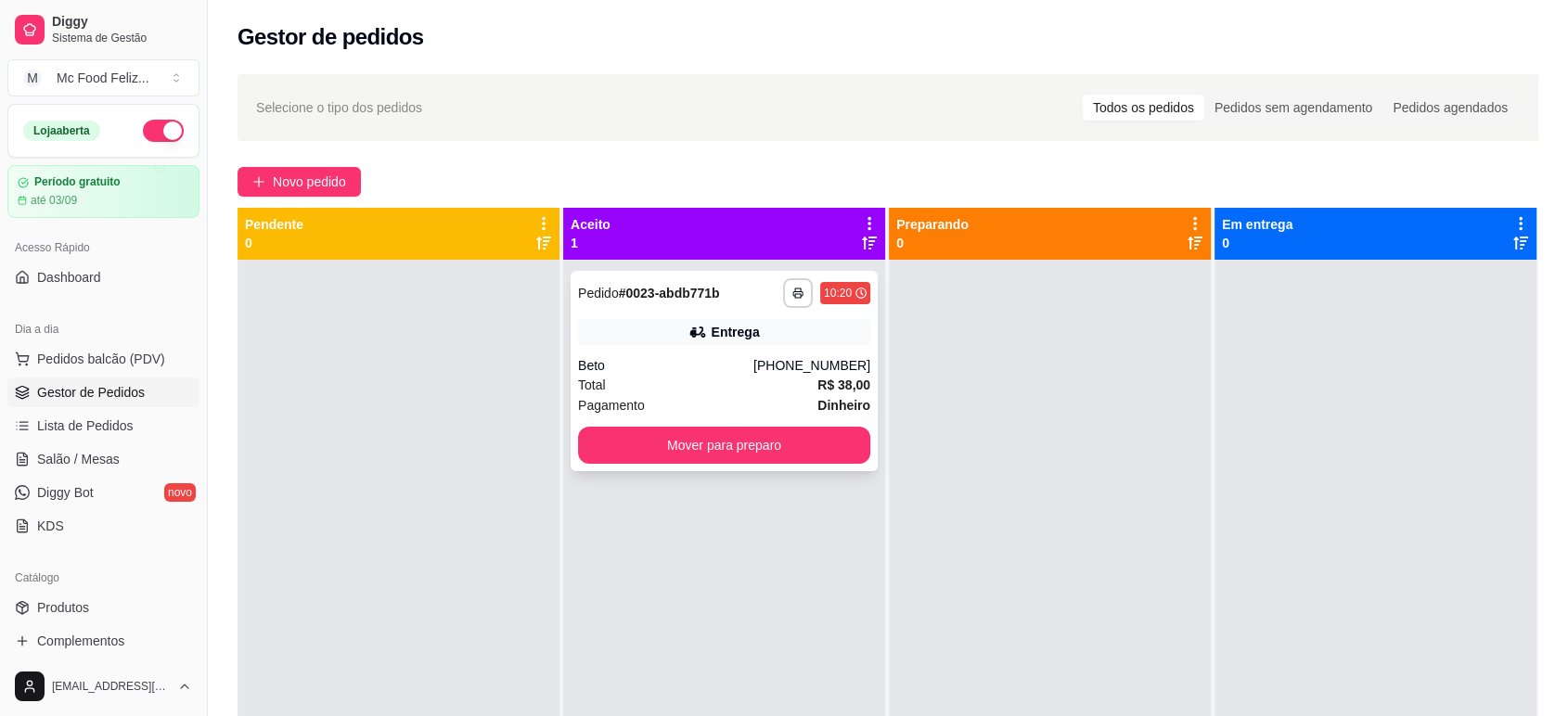
click at [753, 360] on div "Beto" at bounding box center [665, 365] width 175 height 18
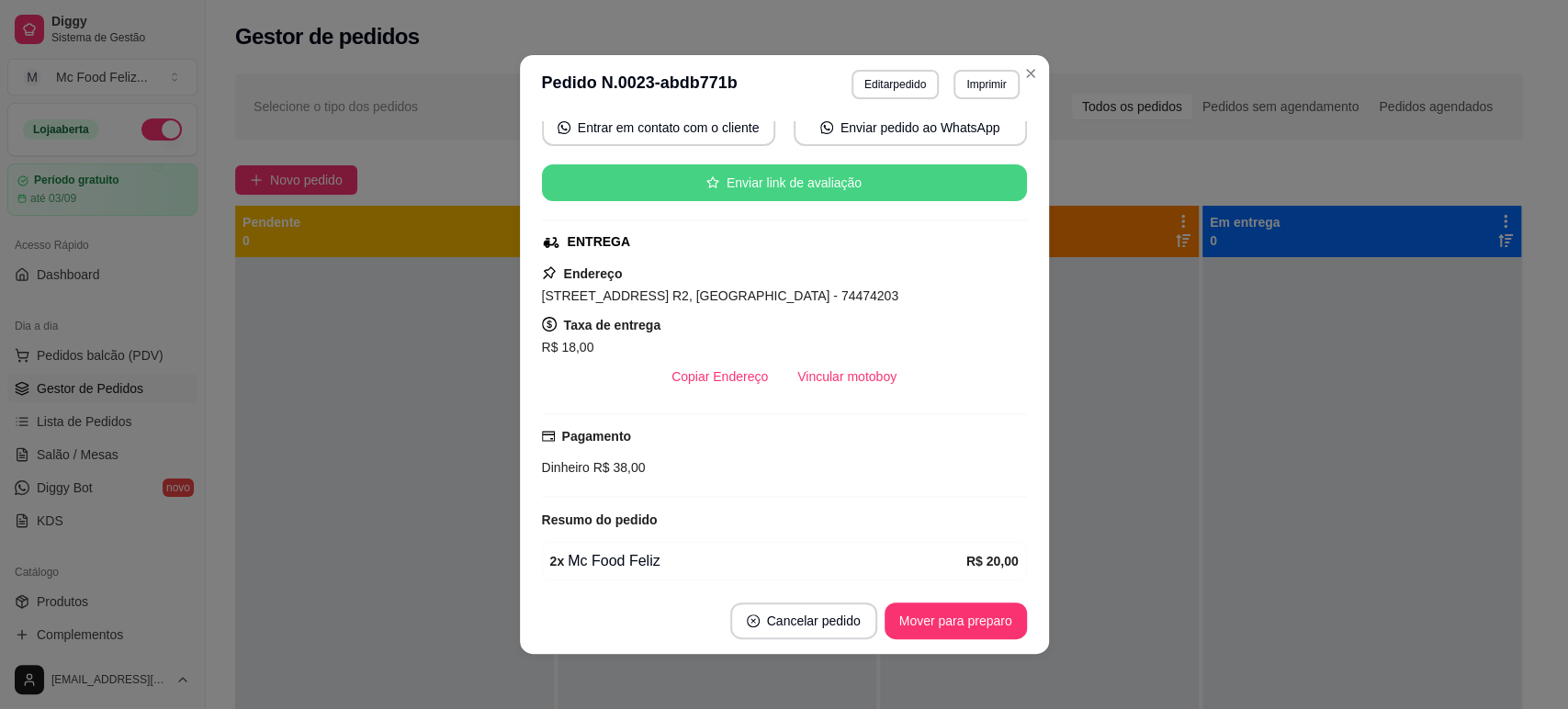
scroll to position [0, 0]
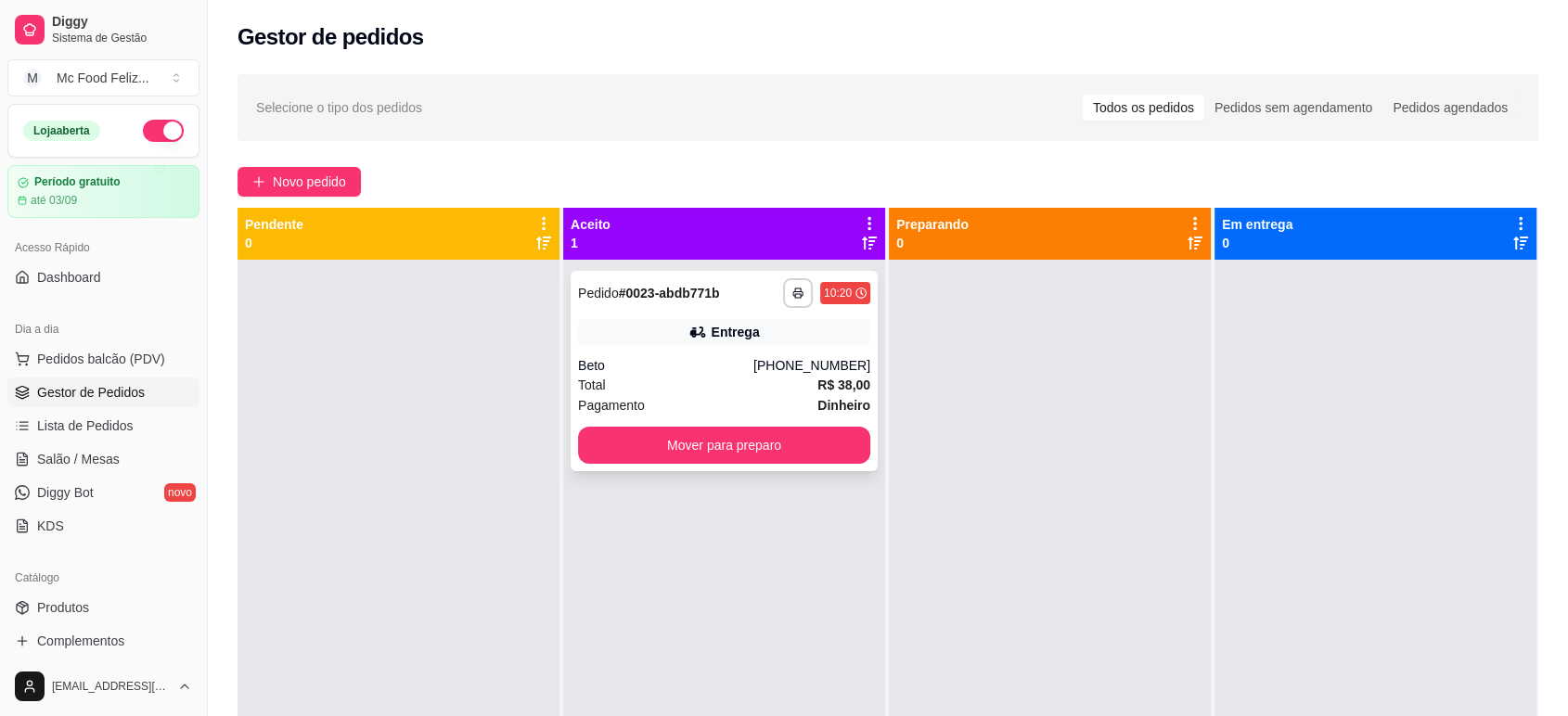
click at [765, 334] on div "Entrega" at bounding box center [724, 332] width 292 height 26
